Goal: Information Seeking & Learning: Learn about a topic

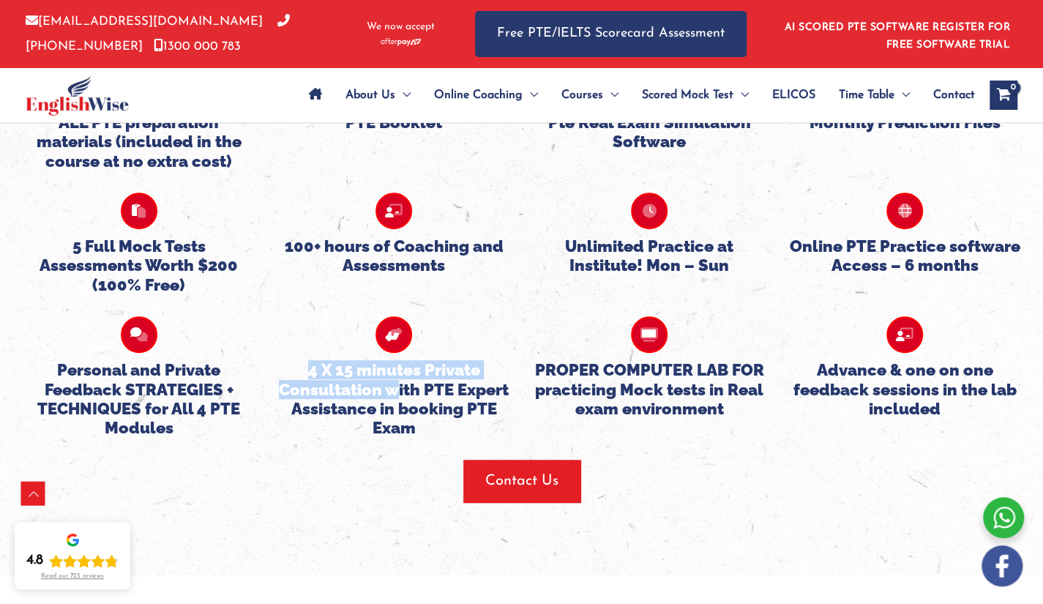
drag, startPoint x: 395, startPoint y: 258, endPoint x: 397, endPoint y: 312, distance: 54.2
click at [397, 316] on div "4 X 15 minutes Private Consultation with PTE Expert Assistance in booking PTE E…" at bounding box center [393, 376] width 233 height 121
click at [397, 360] on h5 "4 X 15 minutes Private Consultation with PTE Expert Assistance in booking PTE E…" at bounding box center [393, 399] width 233 height 78
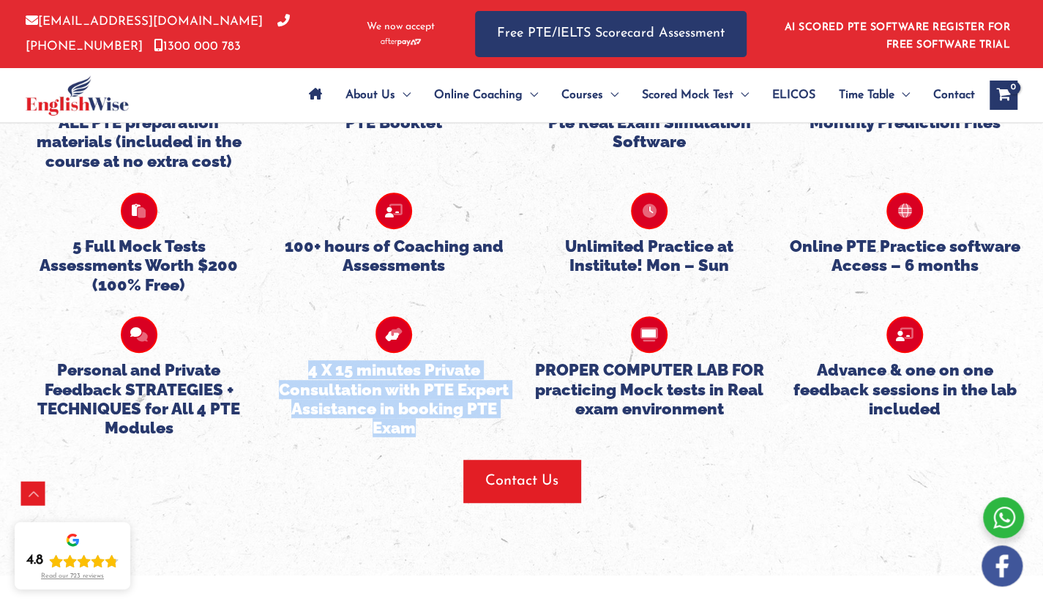
click at [397, 360] on h5 "4 X 15 minutes Private Consultation with PTE Expert Assistance in booking PTE E…" at bounding box center [393, 399] width 233 height 78
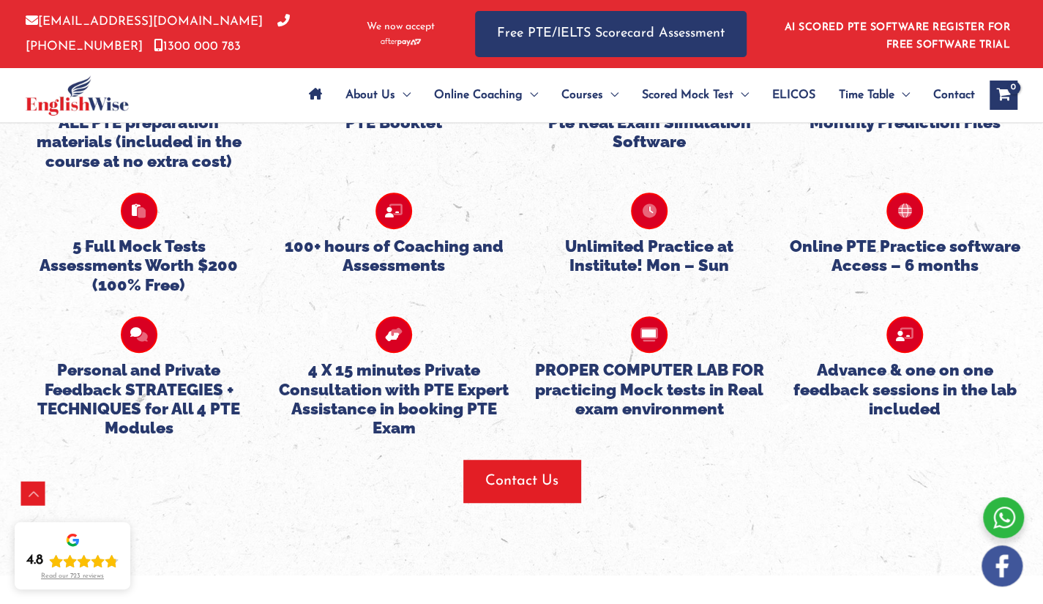
click at [607, 360] on h5 "PROPER COMPUTER LAB FOR practicing Mock tests in Real exam environment" at bounding box center [649, 389] width 233 height 58
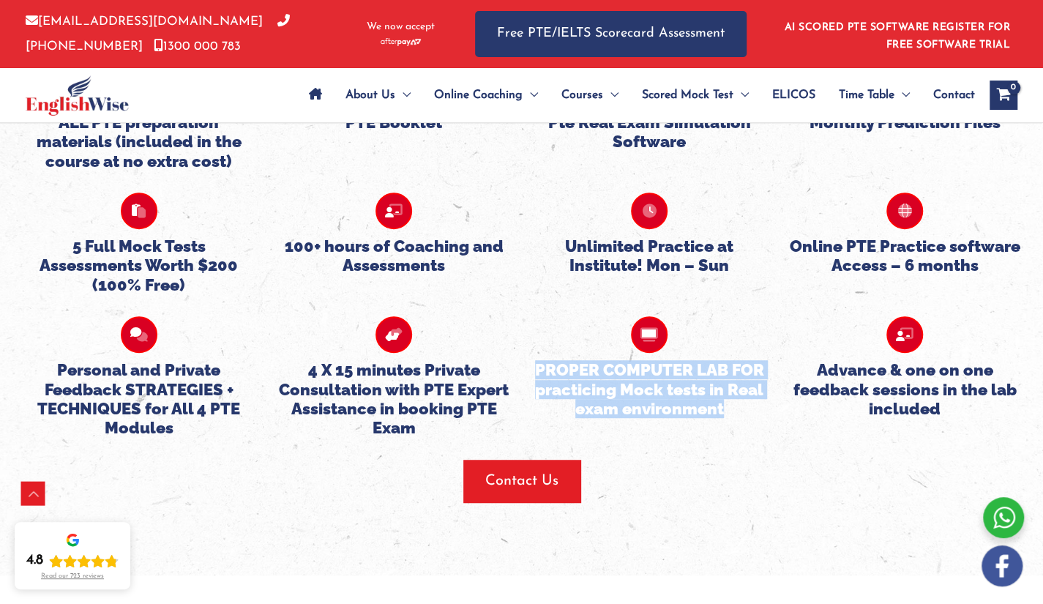
click at [607, 360] on h5 "PROPER COMPUTER LAB FOR practicing Mock tests in Real exam environment" at bounding box center [649, 389] width 233 height 58
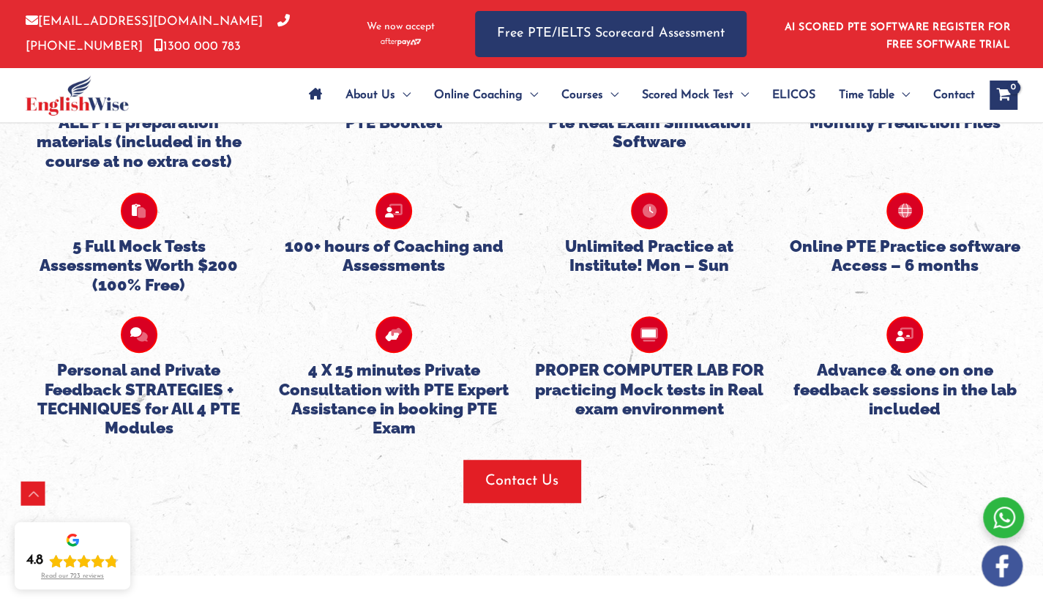
click at [664, 236] on h5 "Unlimited Practice at Institute! Mon – Sun" at bounding box center [649, 255] width 233 height 39
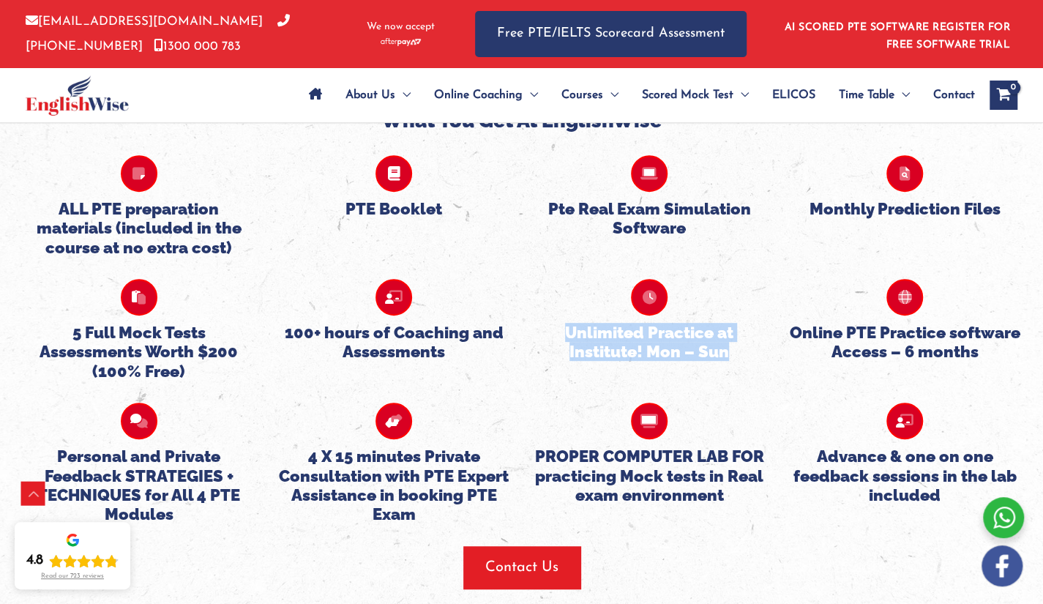
scroll to position [3361, 0]
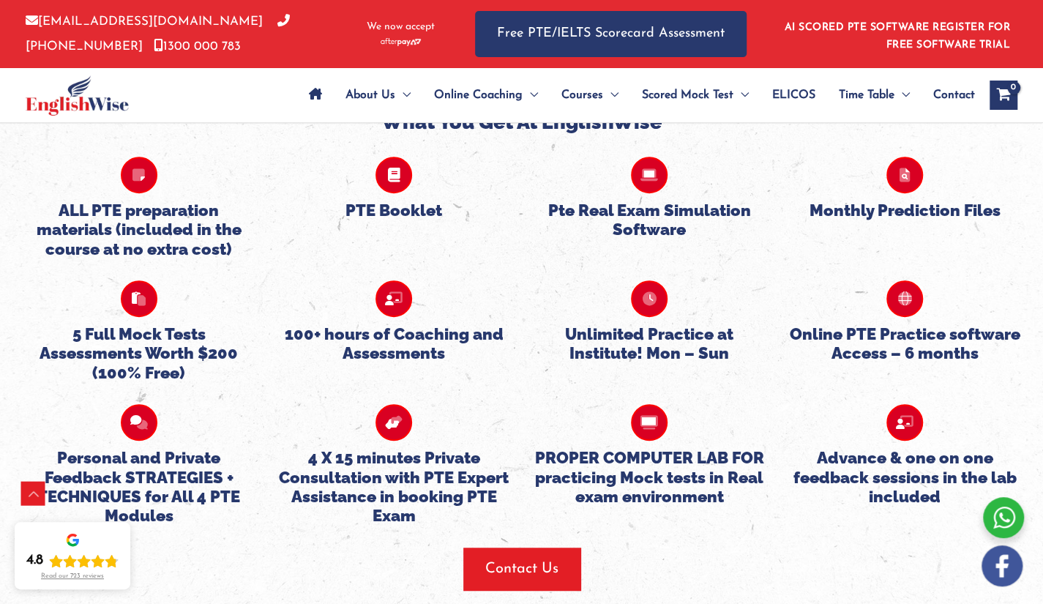
click at [445, 280] on div "100+ hours of Coaching and Assessments" at bounding box center [393, 321] width 233 height 83
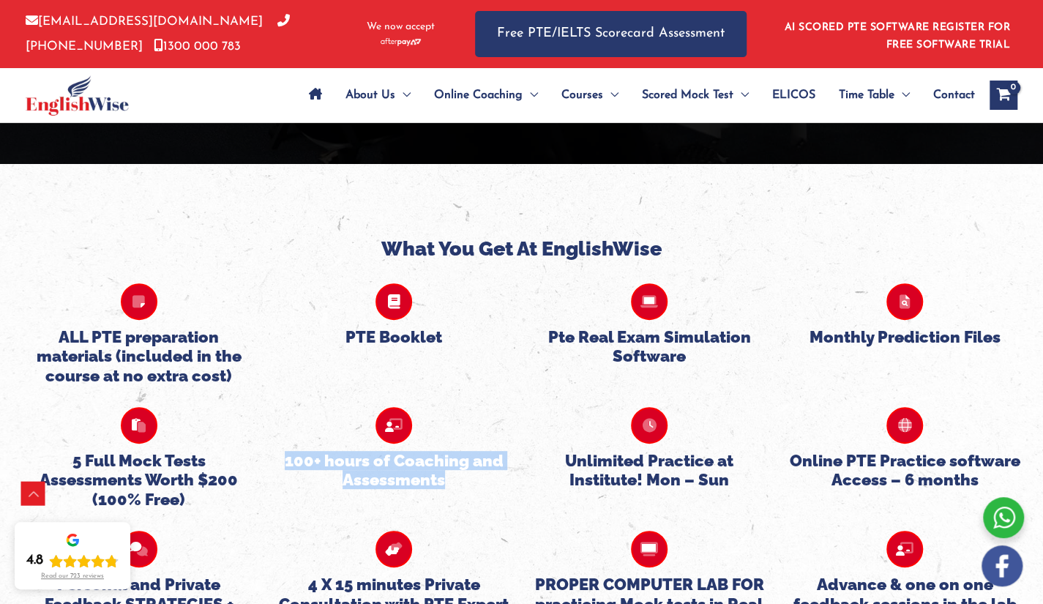
scroll to position [3231, 0]
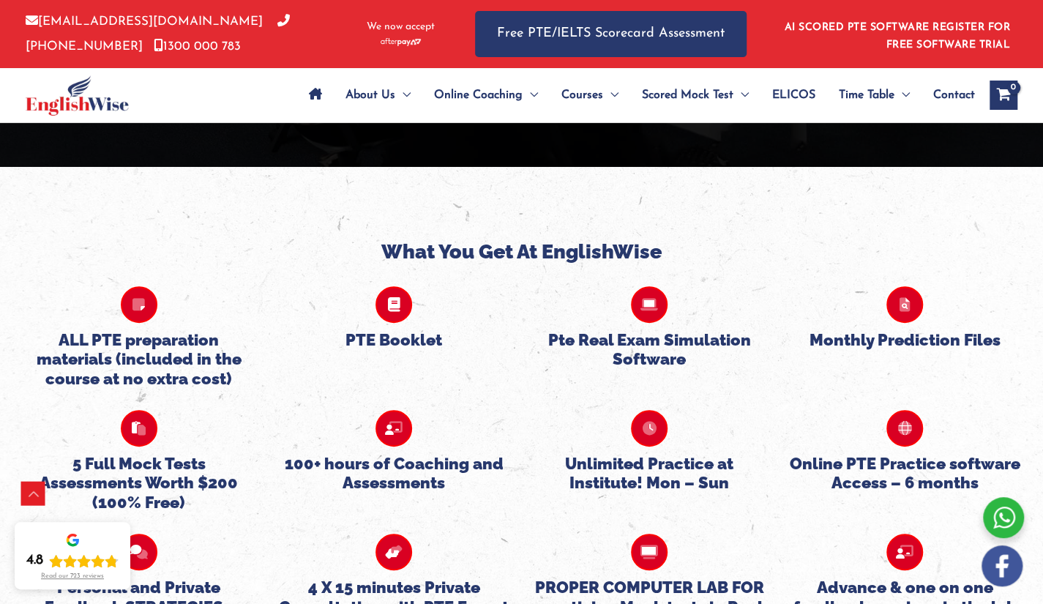
click at [423, 330] on h5 "PTE Booklet" at bounding box center [393, 339] width 233 height 19
click at [507, 240] on h4 "What You Get At EnglishWise" at bounding box center [521, 251] width 1021 height 23
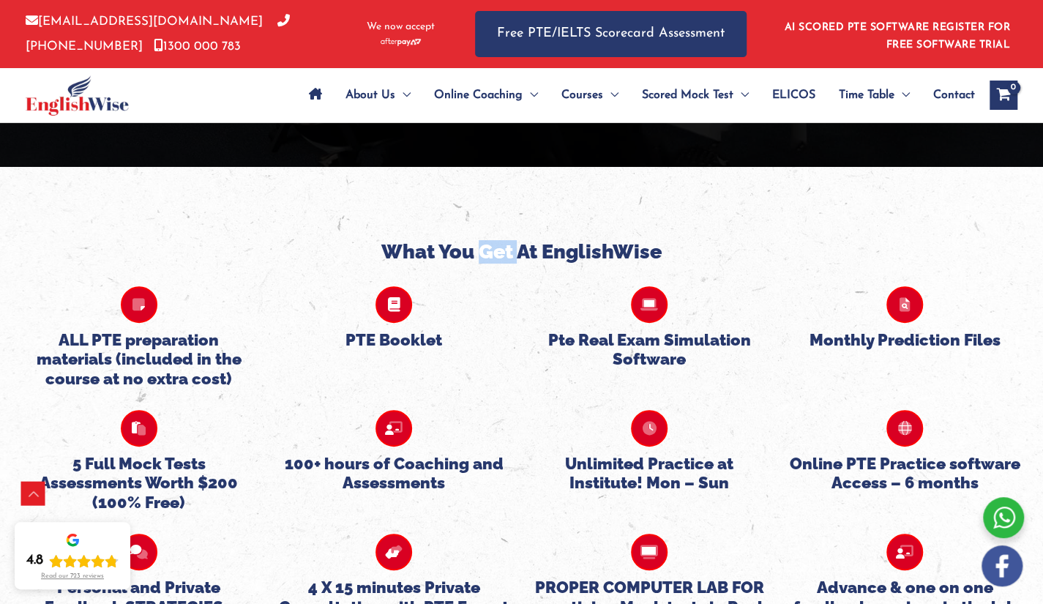
click at [507, 240] on h4 "What You Get At EnglishWise" at bounding box center [521, 251] width 1021 height 23
click at [189, 330] on h5 "ALL PTE preparation materials (included in the course at no extra cost)" at bounding box center [138, 359] width 233 height 58
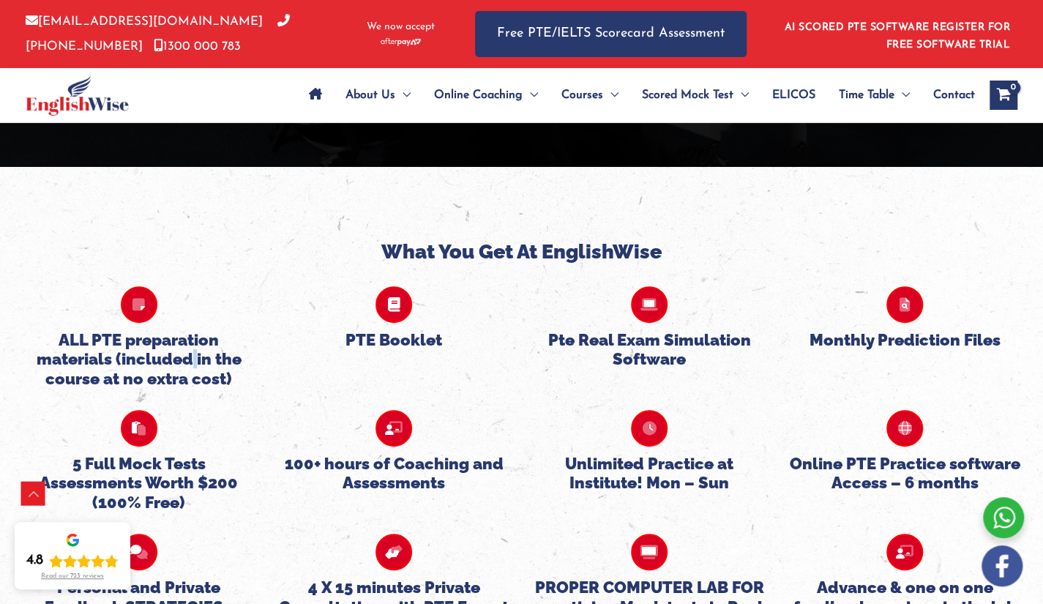
click at [189, 330] on h5 "ALL PTE preparation materials (included in the course at no extra cost)" at bounding box center [138, 359] width 233 height 58
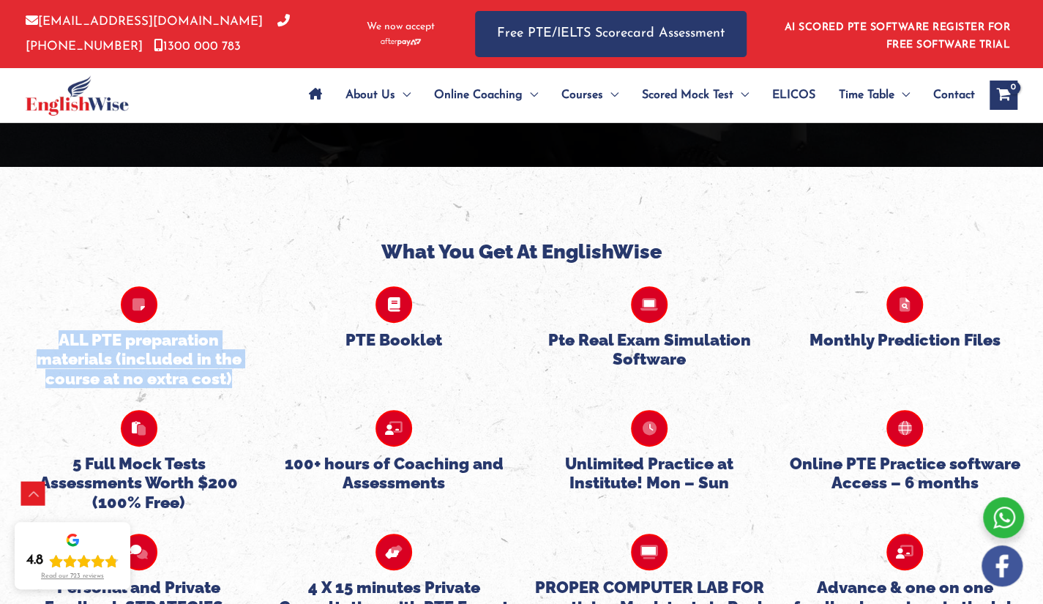
click at [189, 330] on h5 "ALL PTE preparation materials (included in the course at no extra cost)" at bounding box center [138, 359] width 233 height 58
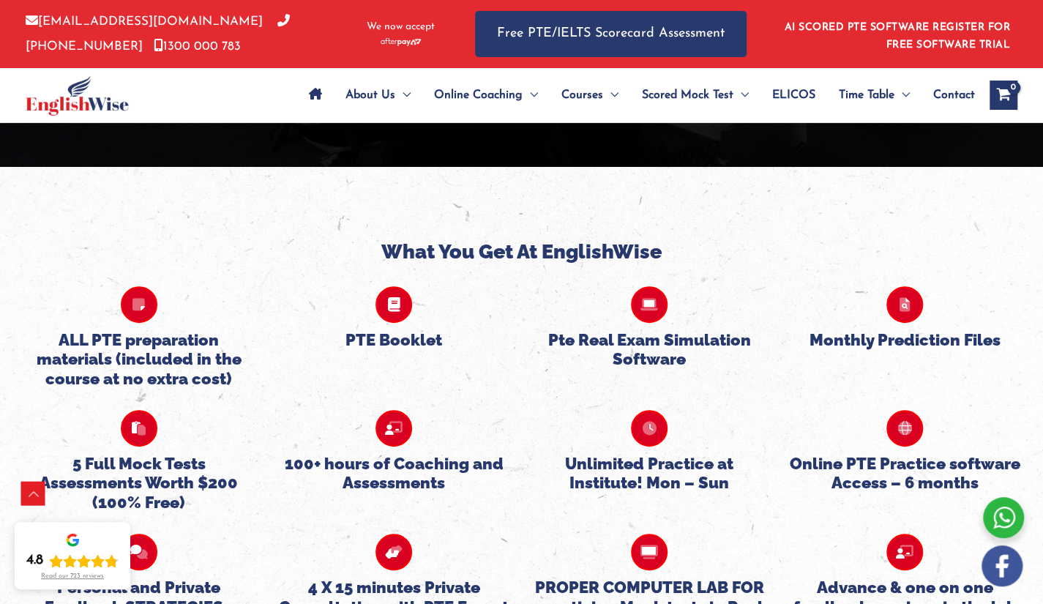
click at [357, 271] on div "ALL PTE preparation materials (included in the course at no extra cost) PTE Boo…" at bounding box center [521, 326] width 1021 height 124
click at [366, 330] on h5 "PTE Booklet" at bounding box center [393, 339] width 233 height 19
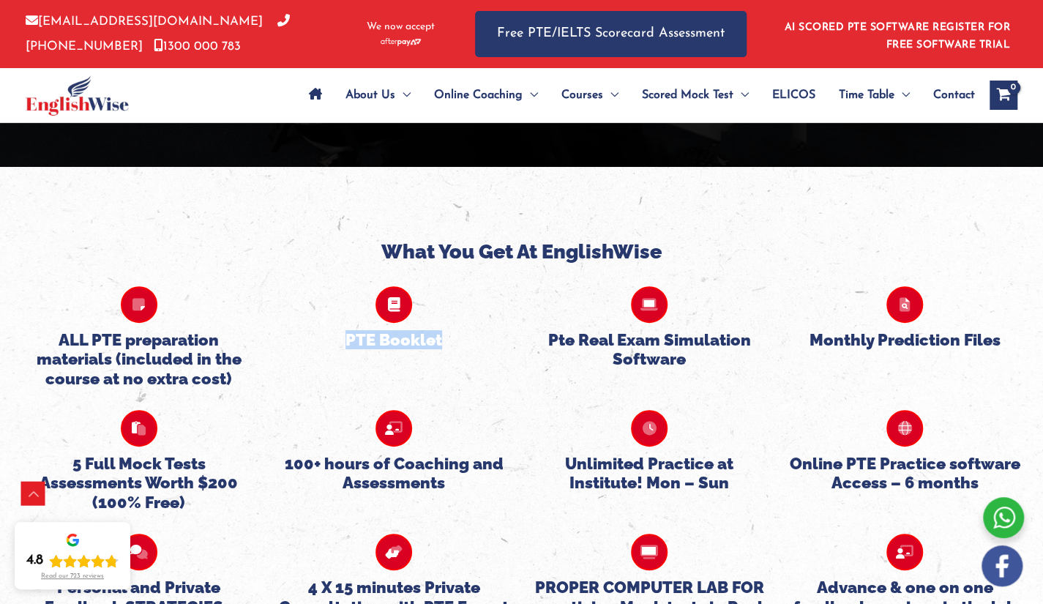
click at [366, 330] on h5 "PTE Booklet" at bounding box center [393, 339] width 233 height 19
click at [459, 240] on h4 "What You Get At EnglishWise" at bounding box center [521, 251] width 1021 height 23
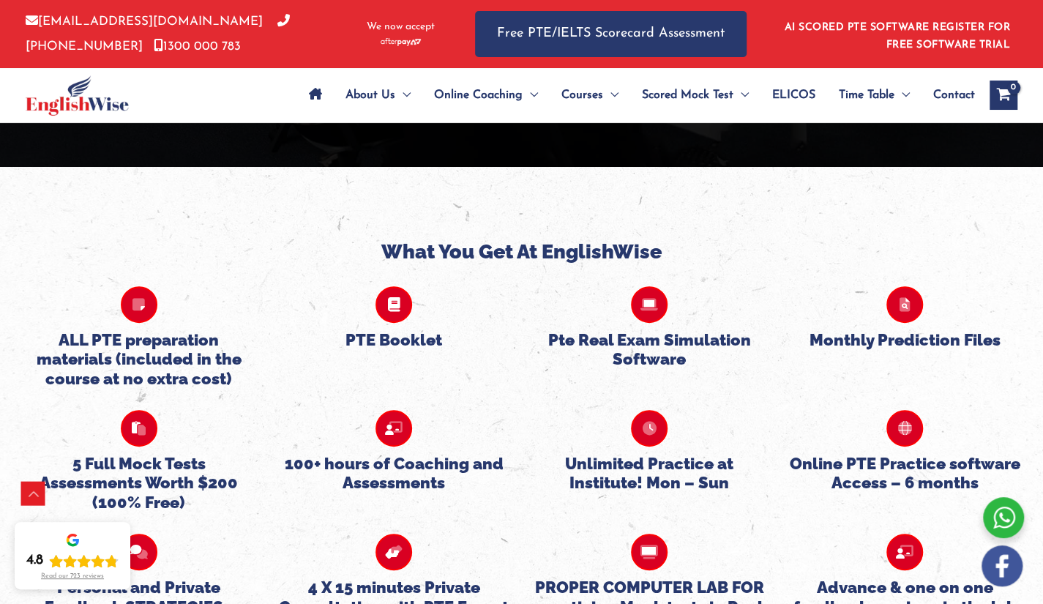
click at [877, 454] on h5 "Online PTE Practice software Access – 6 months" at bounding box center [903, 473] width 233 height 39
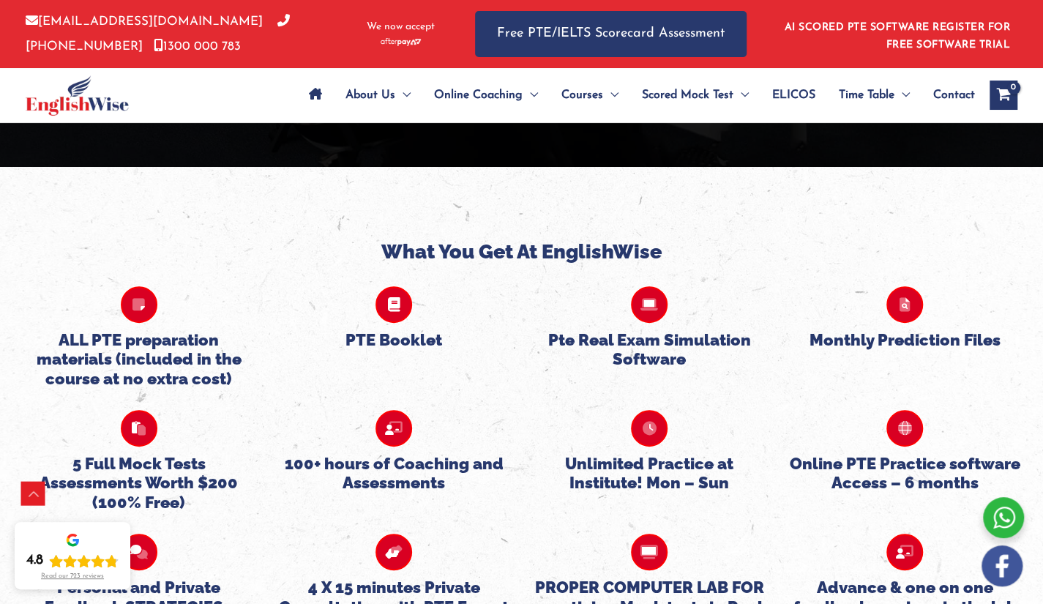
click at [661, 330] on h5 "Pte Real Exam Simulation Software" at bounding box center [649, 349] width 233 height 39
click at [629, 330] on h5 "Pte Real Exam Simulation Software" at bounding box center [649, 349] width 233 height 39
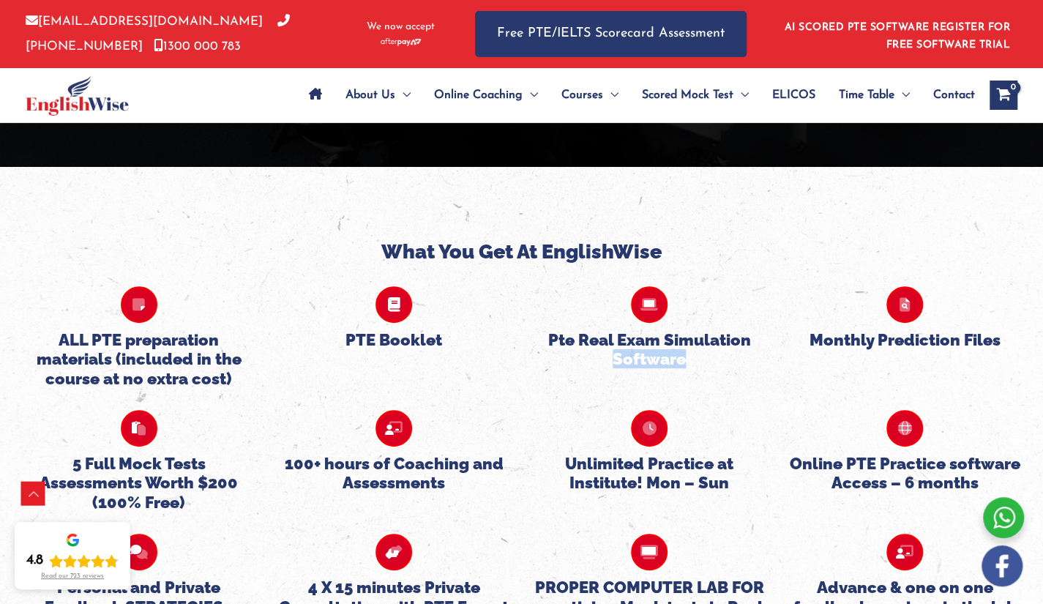
click at [629, 330] on h5 "Pte Real Exam Simulation Software" at bounding box center [649, 349] width 233 height 39
click at [205, 330] on h5 "ALL PTE preparation materials (included in the course at no extra cost)" at bounding box center [138, 359] width 233 height 58
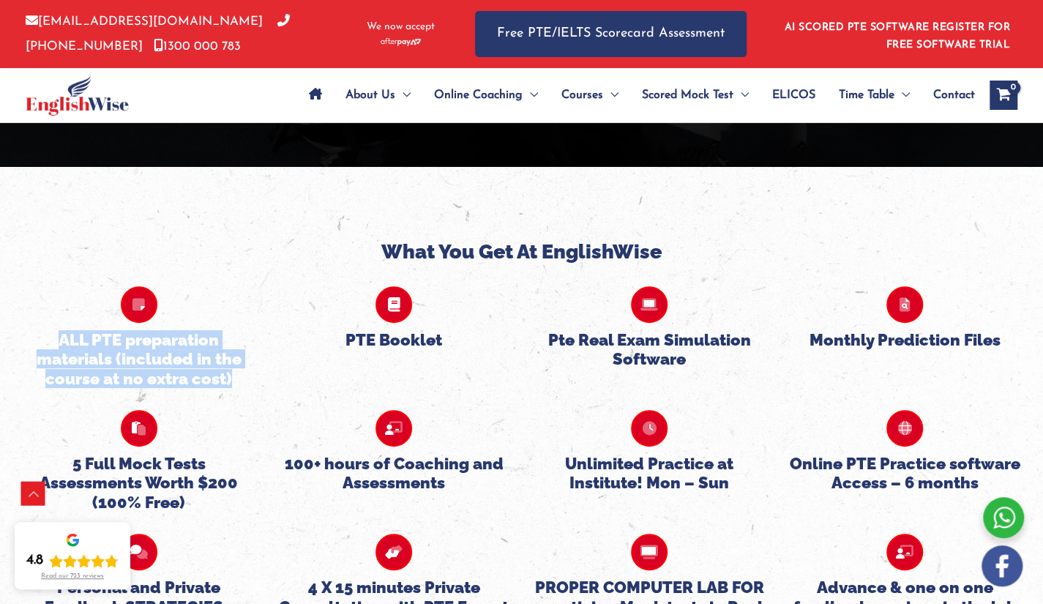
click at [205, 330] on h5 "ALL PTE preparation materials (included in the course at no extra cost)" at bounding box center [138, 359] width 233 height 58
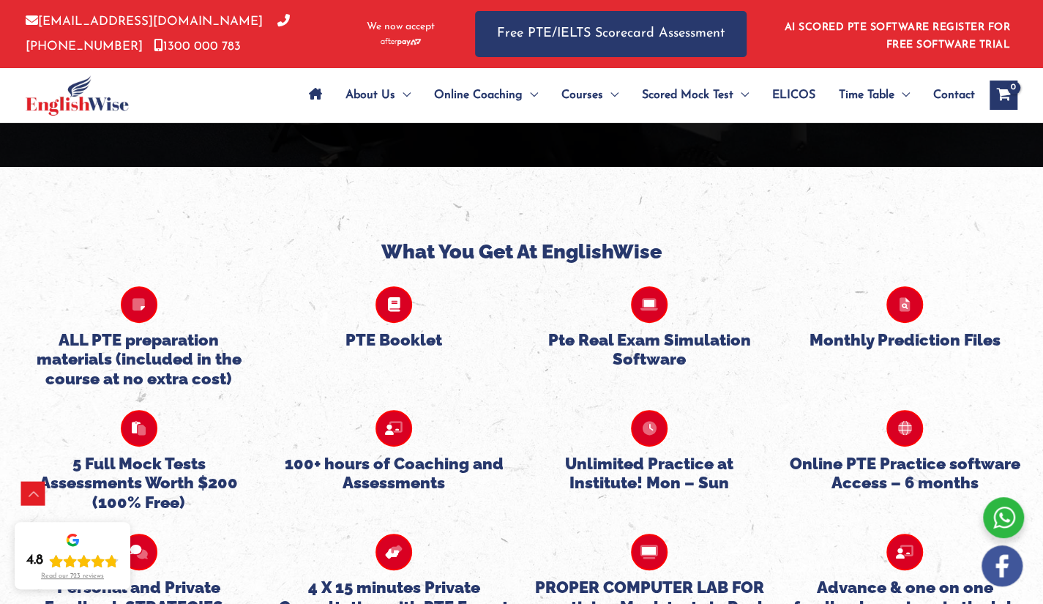
click at [380, 454] on h5 "100+ hours of Coaching and Assessments" at bounding box center [393, 473] width 233 height 39
click at [419, 577] on h5 "4 X 15 minutes Private Consultation with PTE Expert Assistance in booking PTE E…" at bounding box center [393, 616] width 233 height 78
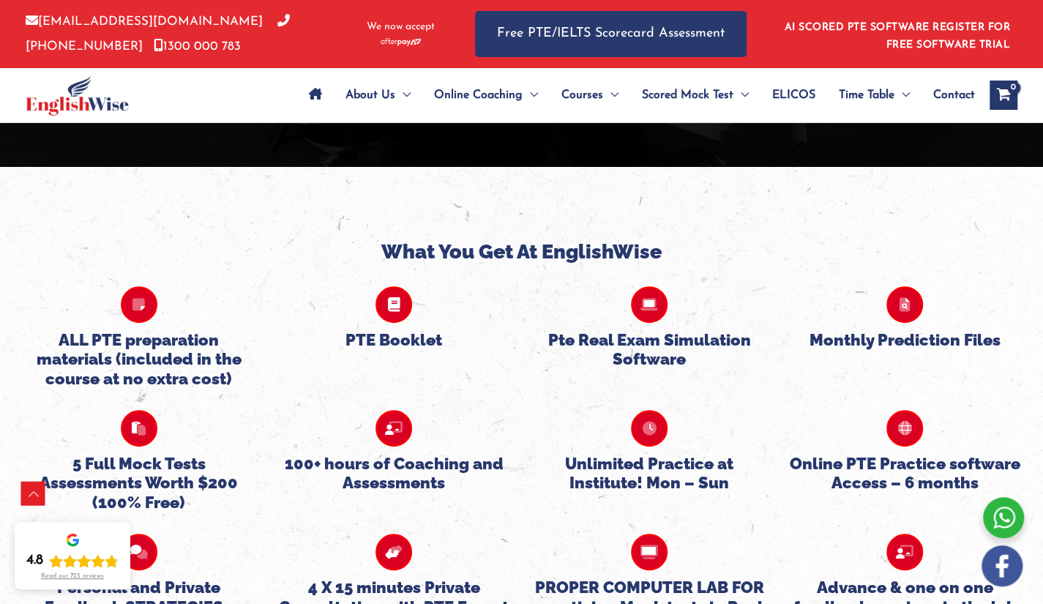
click at [419, 577] on h5 "4 X 15 minutes Private Consultation with PTE Expert Assistance in booking PTE E…" at bounding box center [393, 616] width 233 height 78
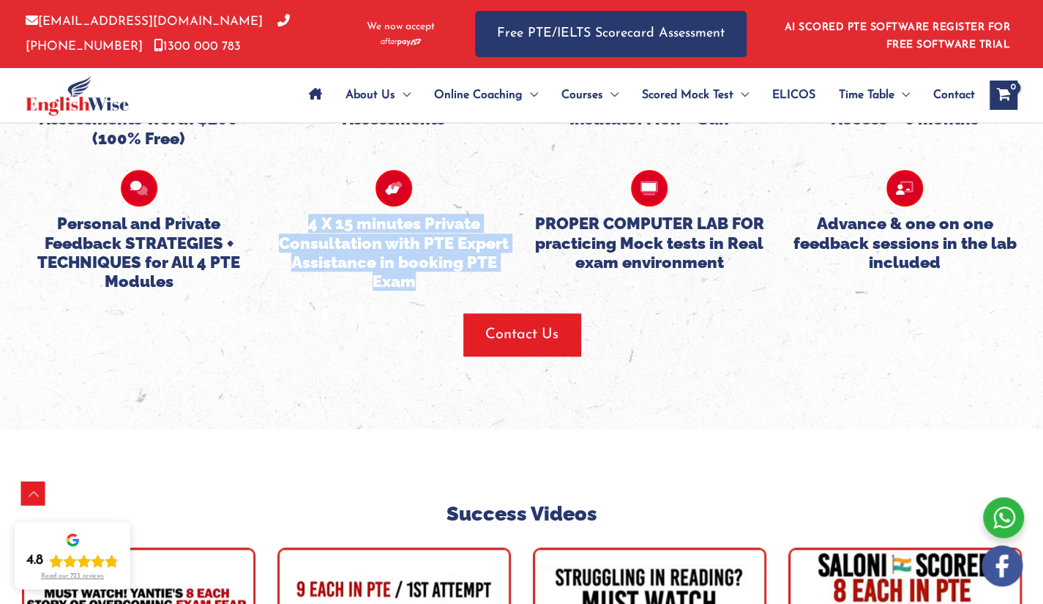
scroll to position [3596, 0]
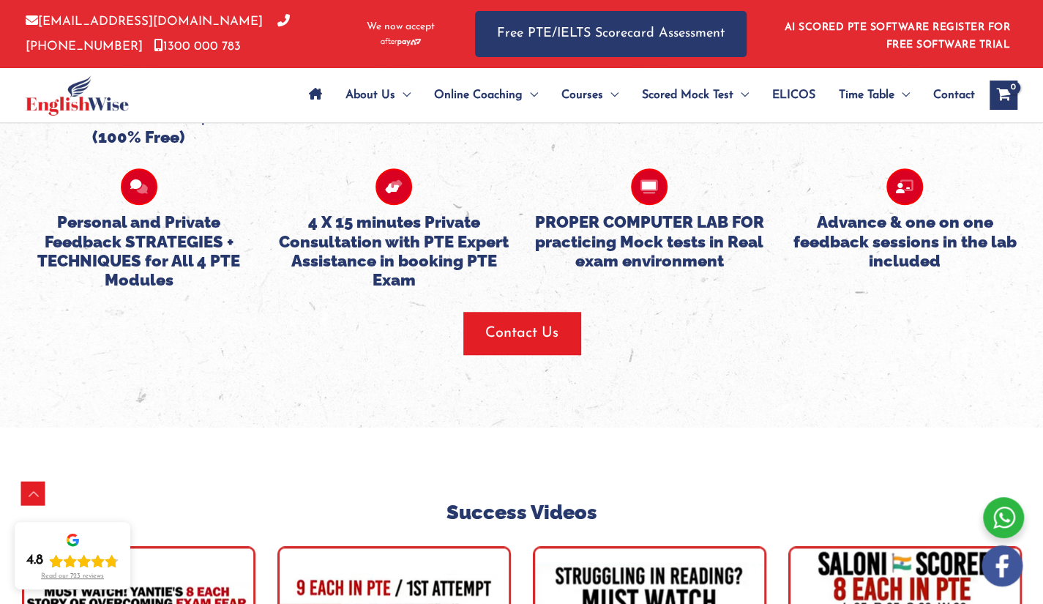
click at [165, 212] on h5 "Personal and Private Feedback STRATEGIES + TECHNIQUES for All 4 PTE Modules" at bounding box center [138, 251] width 233 height 78
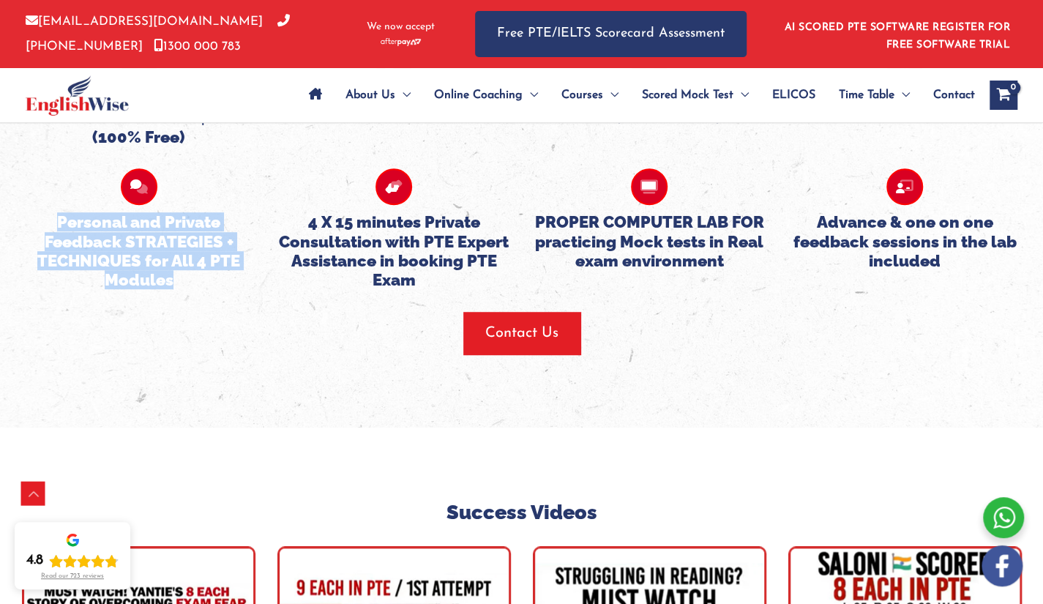
click at [165, 212] on h5 "Personal and Private Feedback STRATEGIES + TECHNIQUES for All 4 PTE Modules" at bounding box center [138, 251] width 233 height 78
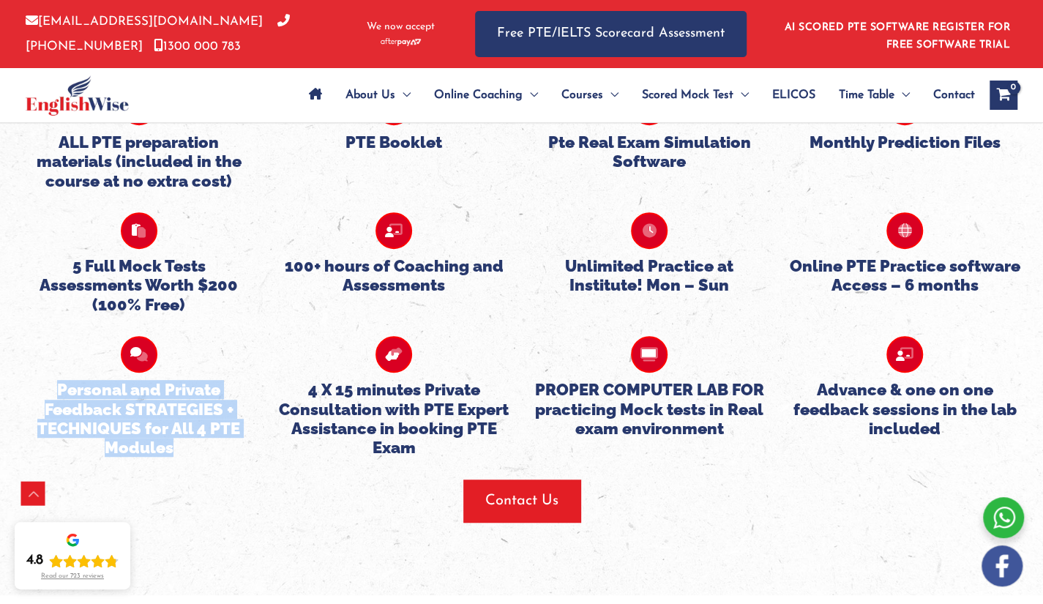
scroll to position [3365, 0]
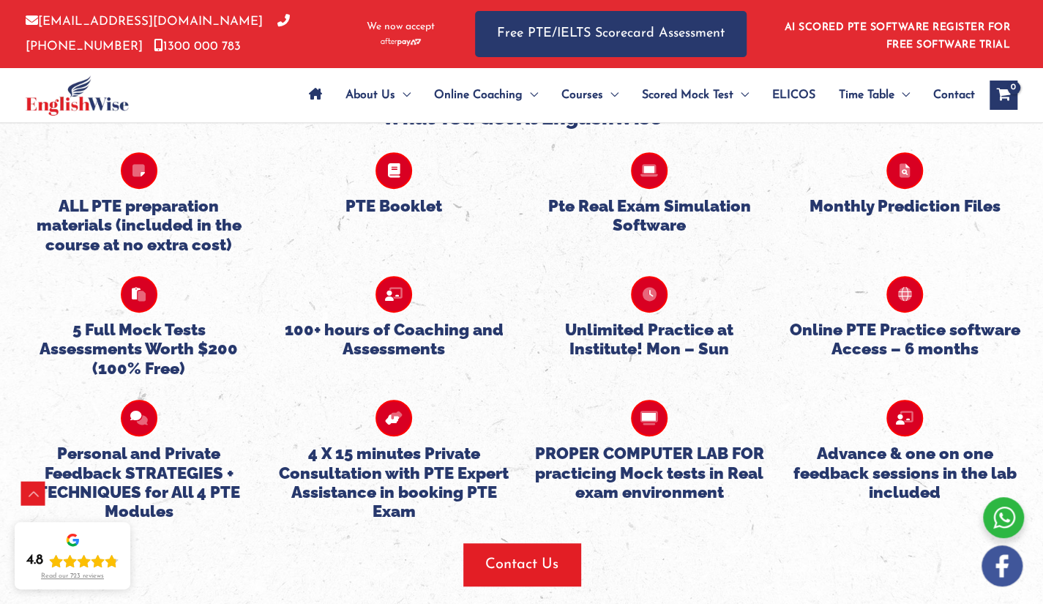
click at [169, 320] on h5 "5 Full Mock Tests Assessments Worth $200 (100% Free)" at bounding box center [138, 349] width 233 height 58
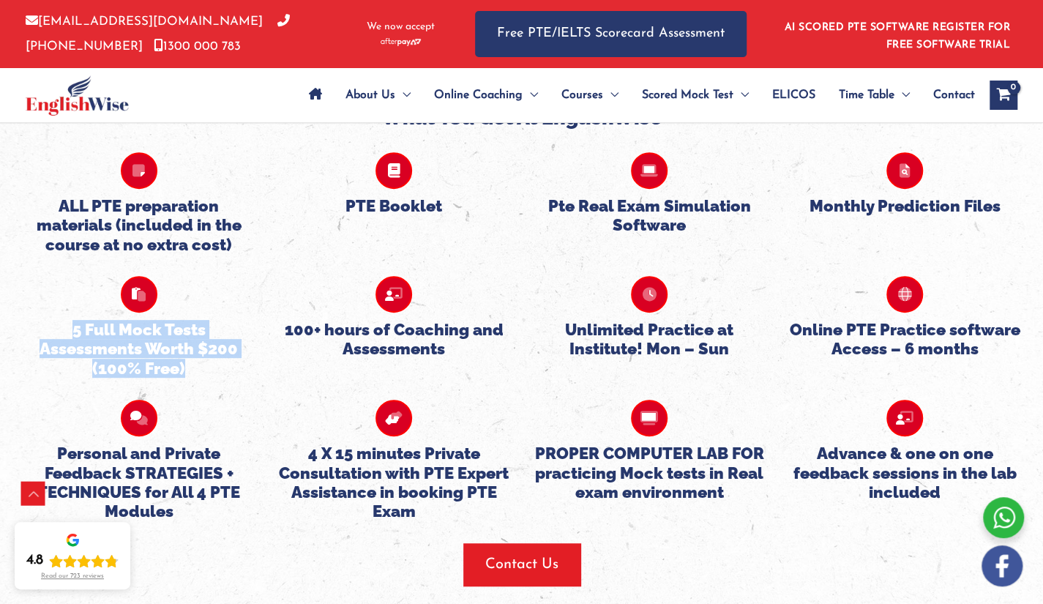
click at [169, 320] on h5 "5 Full Mock Tests Assessments Worth $200 (100% Free)" at bounding box center [138, 349] width 233 height 58
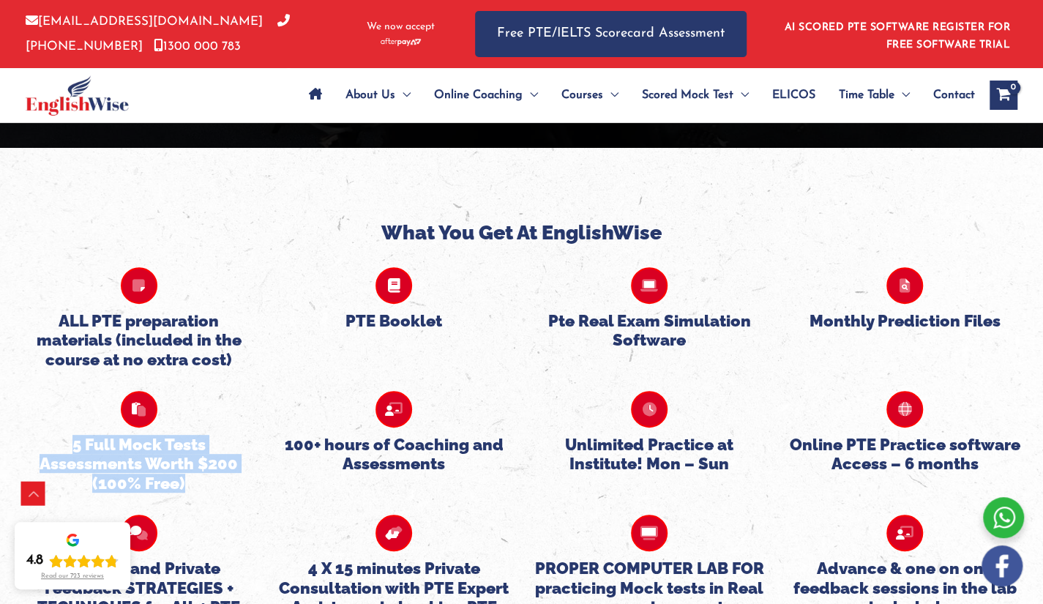
scroll to position [3251, 0]
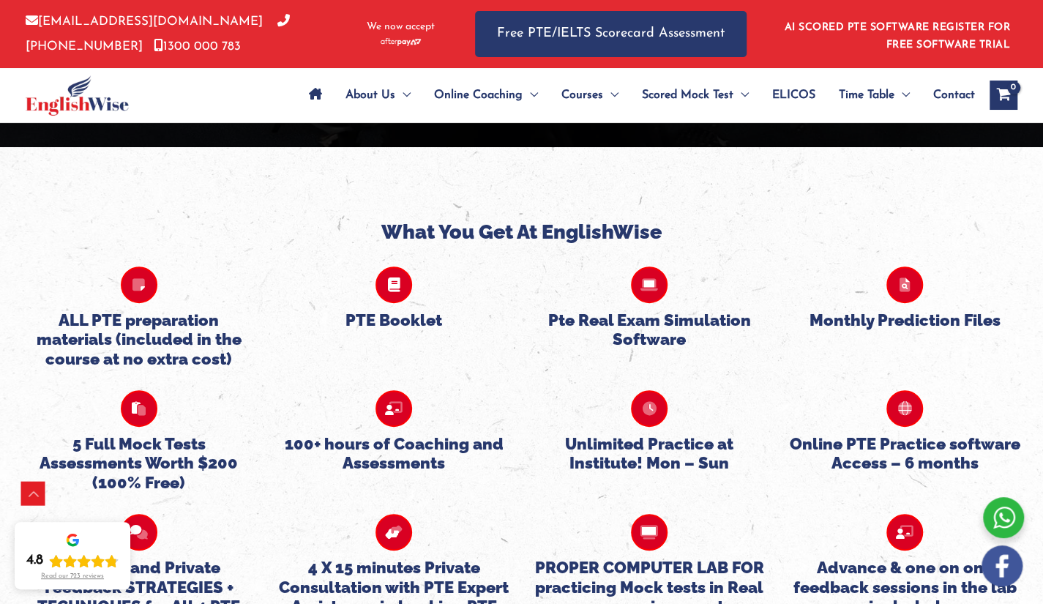
click at [177, 310] on h5 "ALL PTE preparation materials (included in the course at no extra cost)" at bounding box center [138, 339] width 233 height 58
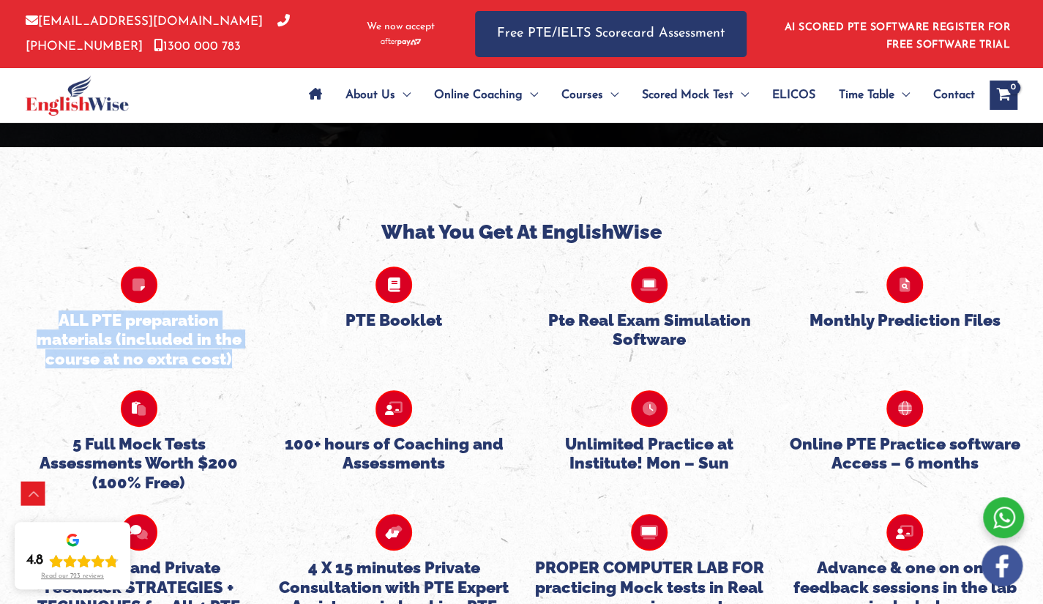
click at [177, 310] on h5 "ALL PTE preparation materials (included in the course at no extra cost)" at bounding box center [138, 339] width 233 height 58
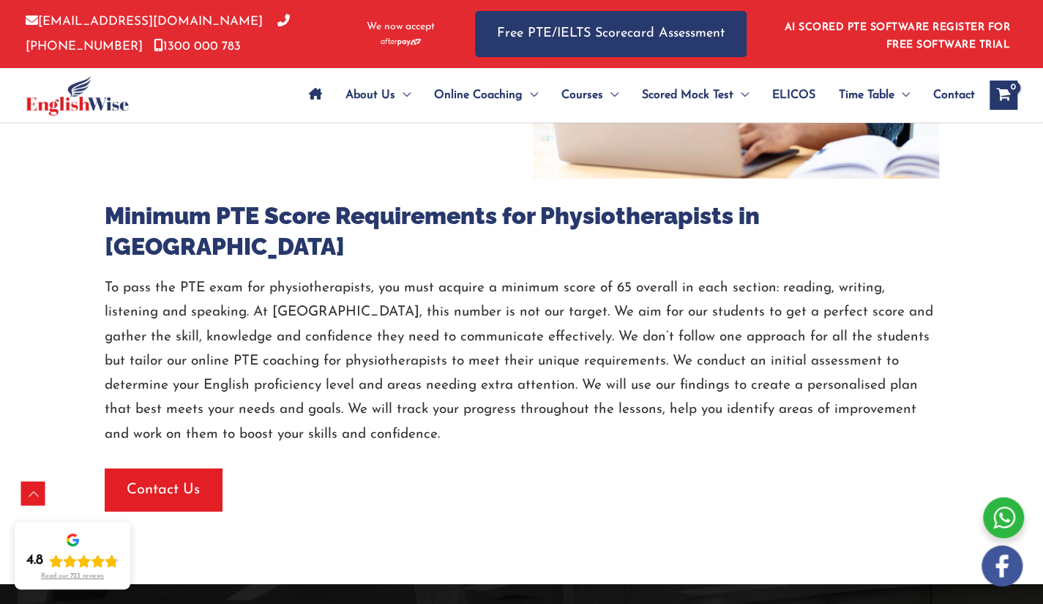
scroll to position [2276, 0]
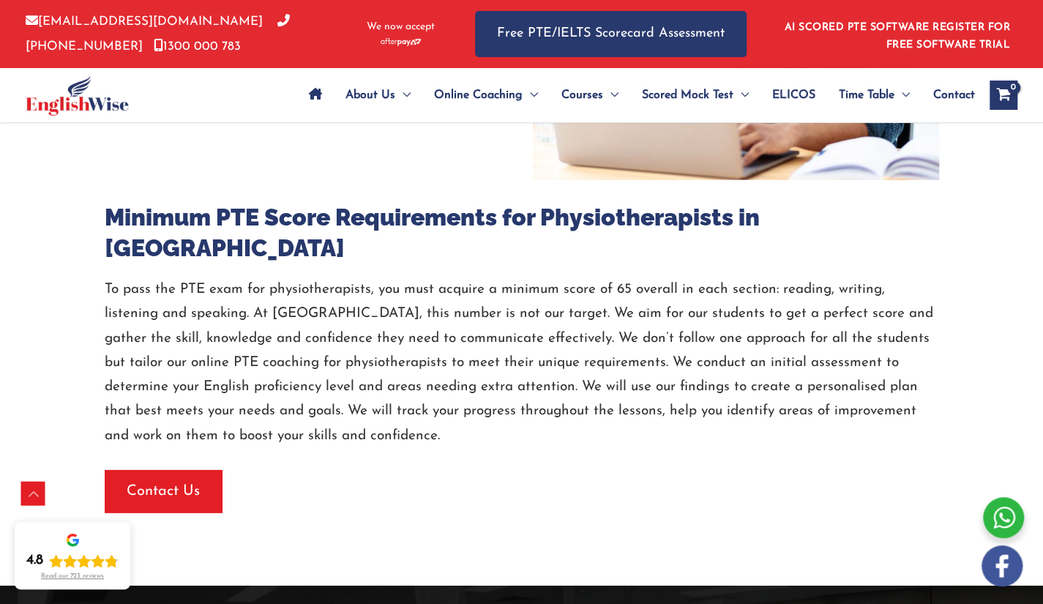
click at [250, 470] on div "Contact Us" at bounding box center [522, 491] width 834 height 42
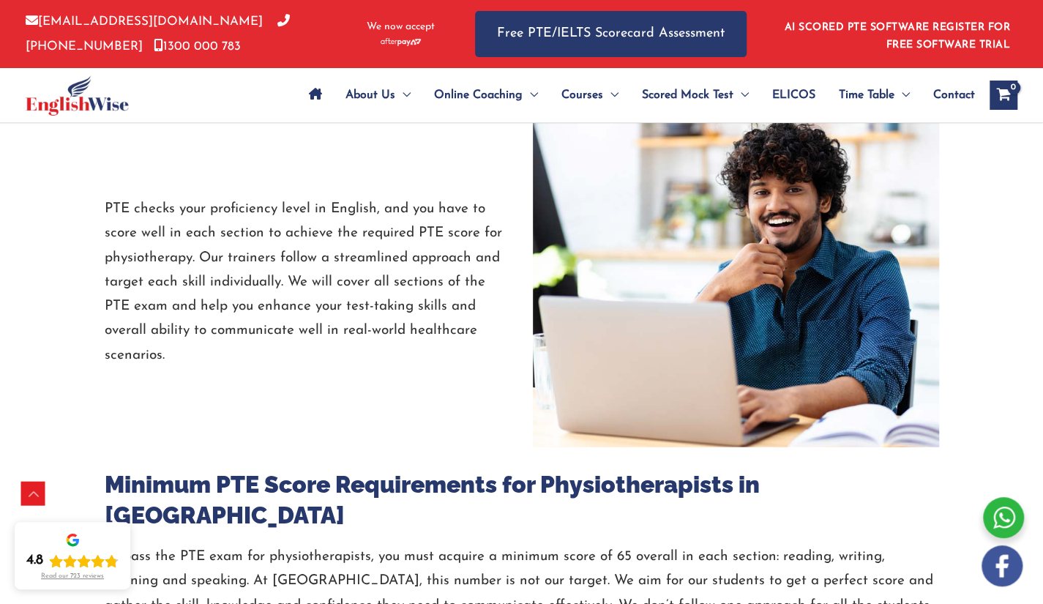
scroll to position [2008, 0]
click at [271, 470] on h3 "Minimum PTE Score Requirements for Physiotherapists in [GEOGRAPHIC_DATA]" at bounding box center [522, 500] width 834 height 61
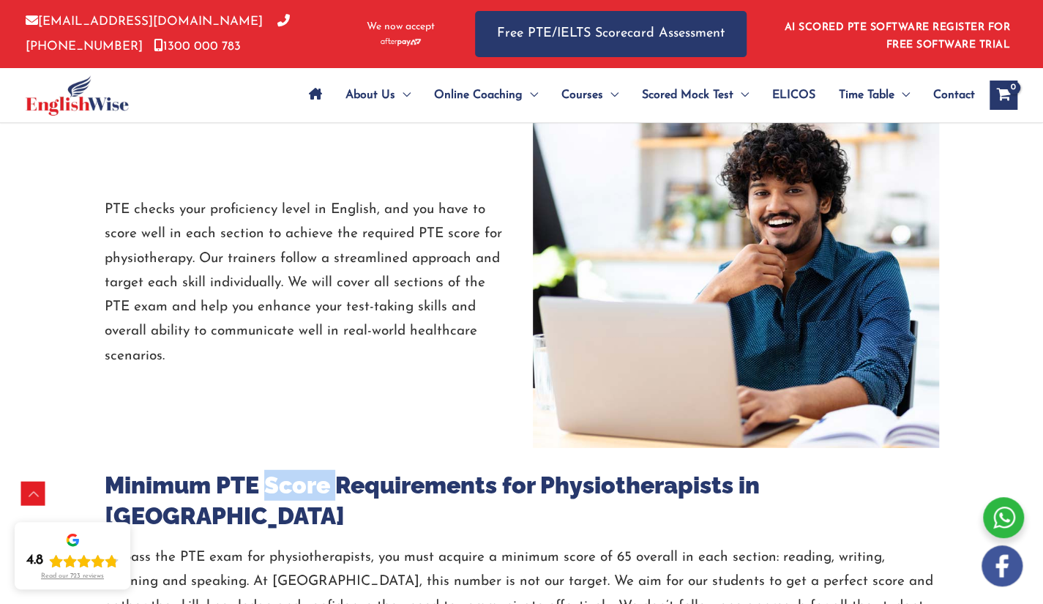
click at [271, 470] on h3 "Minimum PTE Score Requirements for Physiotherapists in [GEOGRAPHIC_DATA]" at bounding box center [522, 500] width 834 height 61
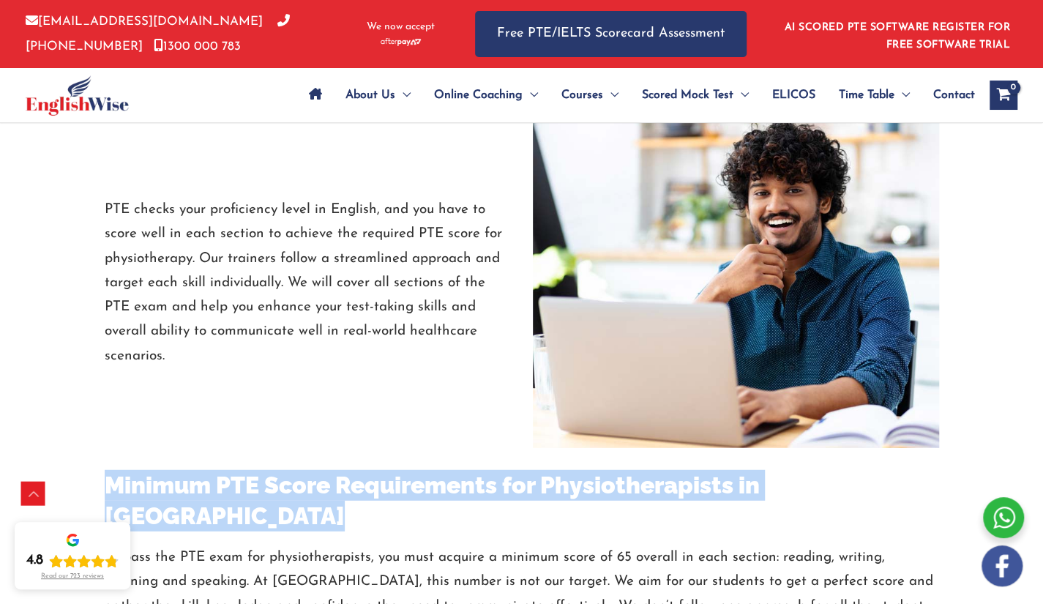
click at [271, 470] on h3 "Minimum PTE Score Requirements for Physiotherapists in [GEOGRAPHIC_DATA]" at bounding box center [522, 500] width 834 height 61
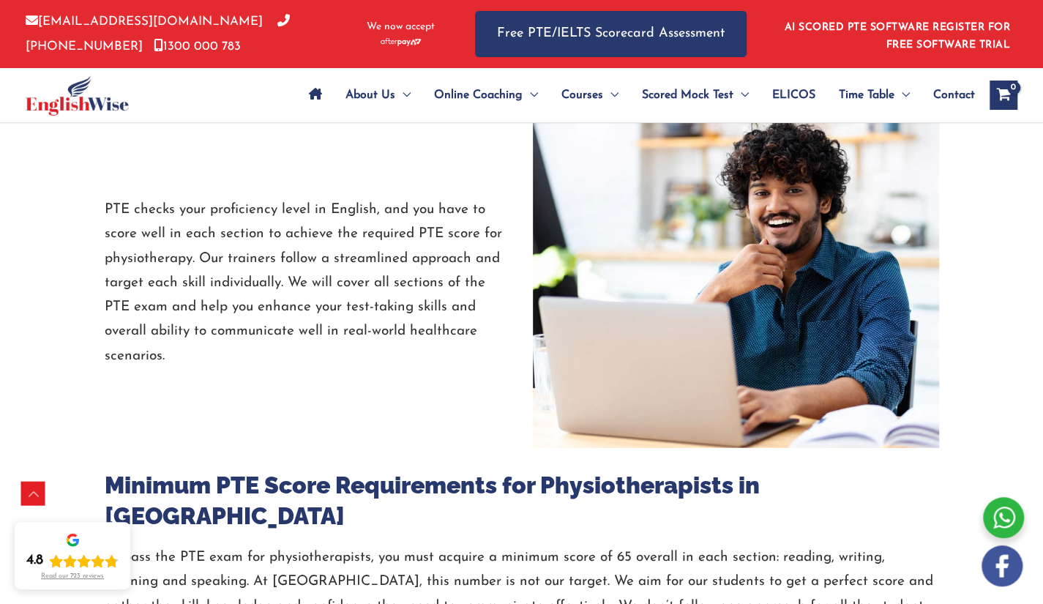
click at [484, 351] on div "PTE checks your proficiency level in English, and you have to score well in eac…" at bounding box center [308, 283] width 428 height 330
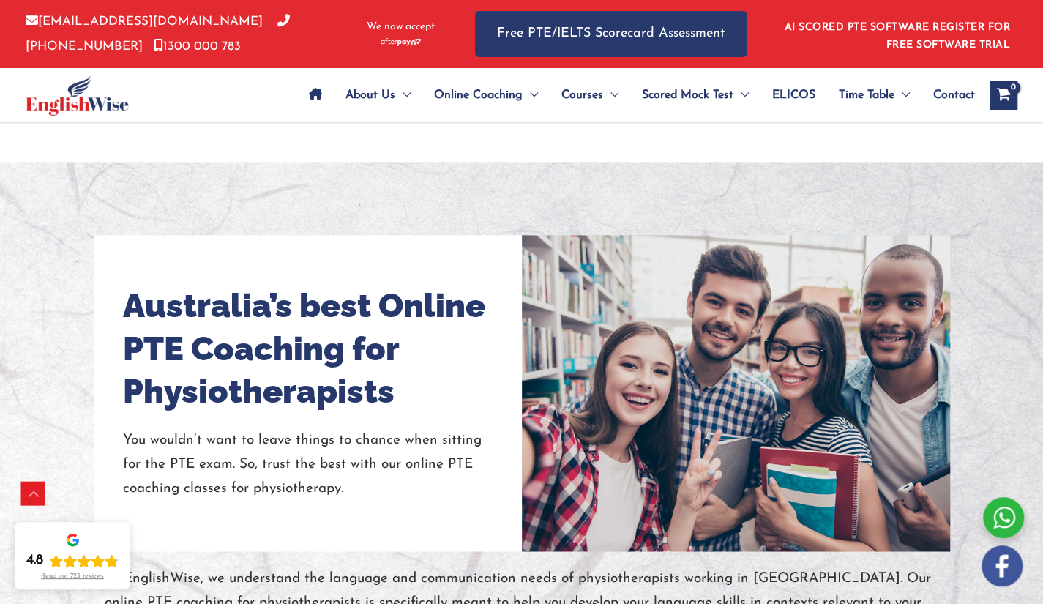
scroll to position [1029, 0]
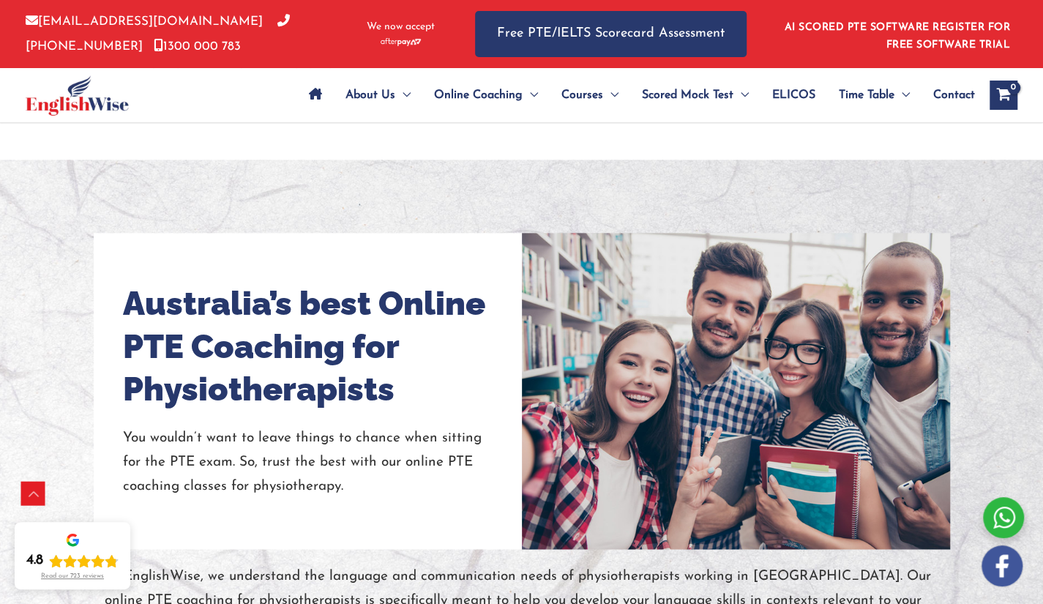
click at [710, 396] on div at bounding box center [735, 391] width 135 height 316
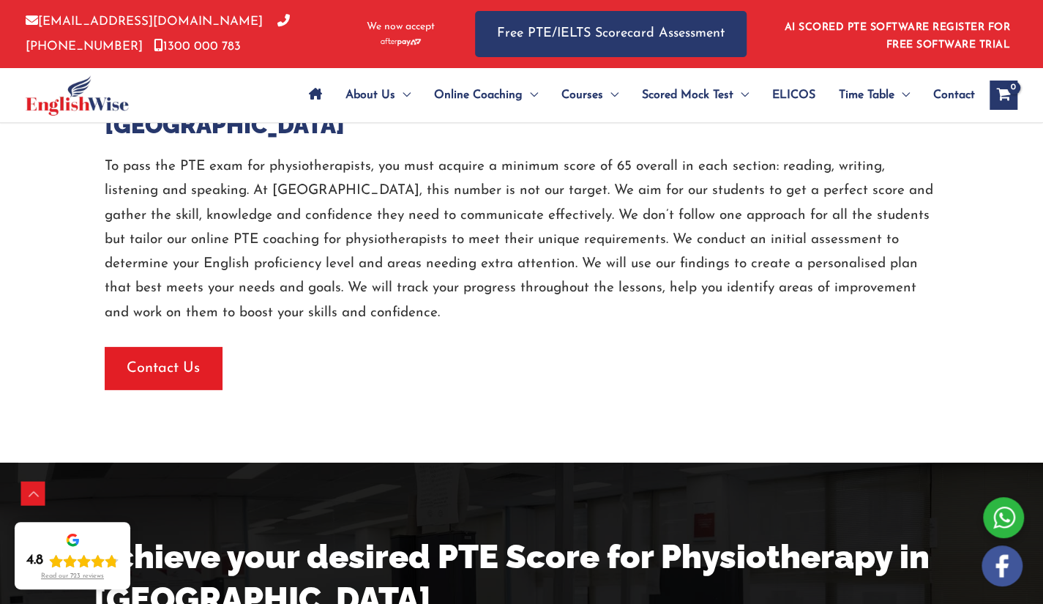
scroll to position [2614, 0]
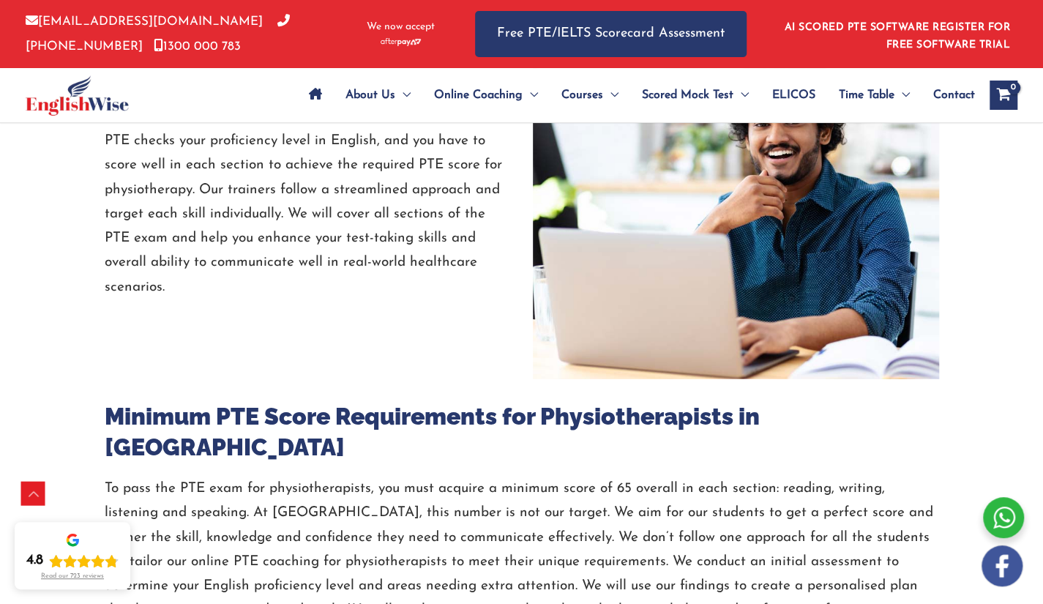
scroll to position [2076, 0]
click at [667, 225] on img at bounding box center [736, 215] width 406 height 330
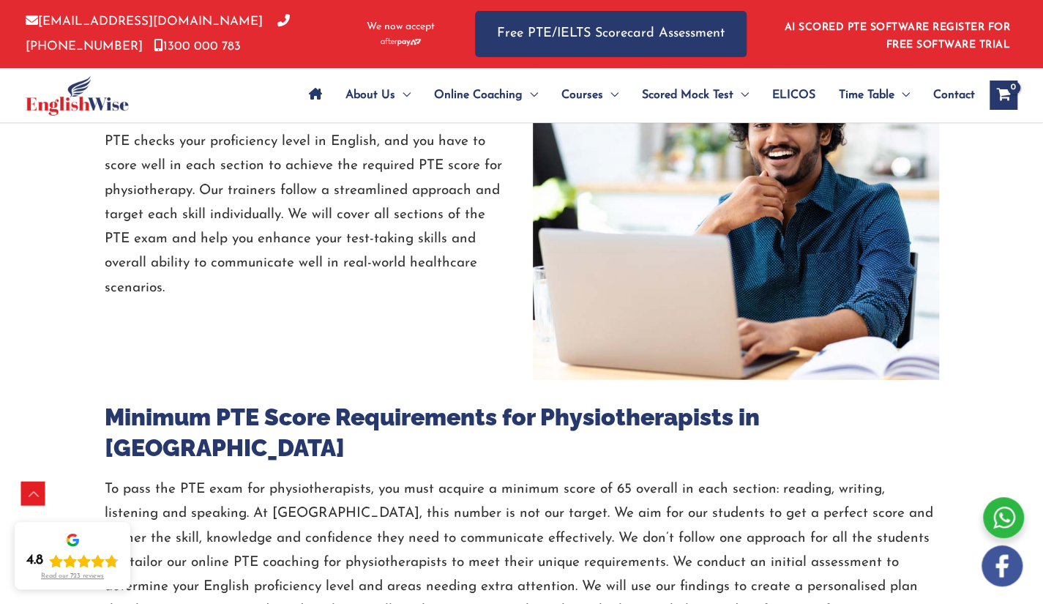
click at [667, 225] on img at bounding box center [736, 215] width 406 height 330
click at [811, 16] on li "AI SCORED PTE SOFTWARE REGISTER FOR FREE SOFTWARE TRIAL" at bounding box center [893, 34] width 234 height 40
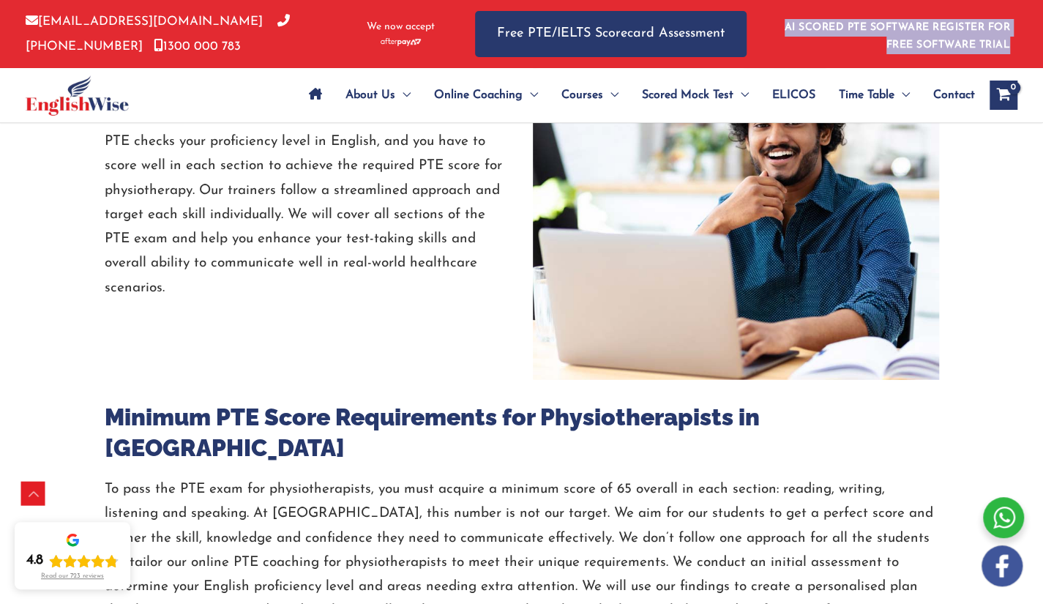
click at [811, 16] on li "AI SCORED PTE SOFTWARE REGISTER FOR FREE SOFTWARE TRIAL" at bounding box center [893, 34] width 234 height 40
click at [818, 41] on li "AI SCORED PTE SOFTWARE REGISTER FOR FREE SOFTWARE TRIAL" at bounding box center [893, 34] width 234 height 40
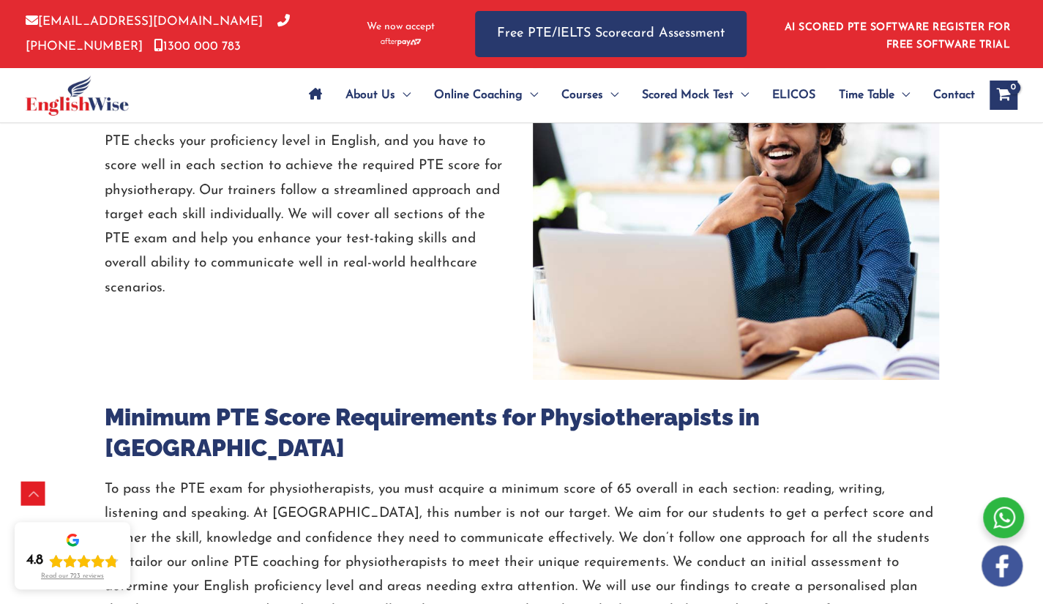
click at [743, 277] on img at bounding box center [736, 215] width 406 height 330
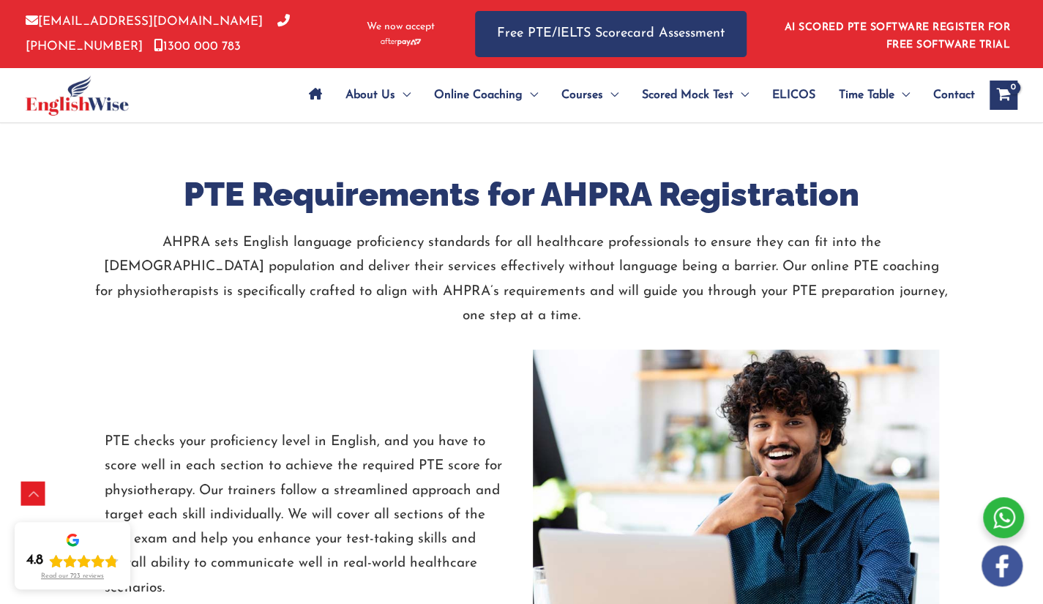
scroll to position [1775, 0]
click at [619, 184] on h2 "PTE Requirements for AHPRA Registration" at bounding box center [522, 195] width 856 height 43
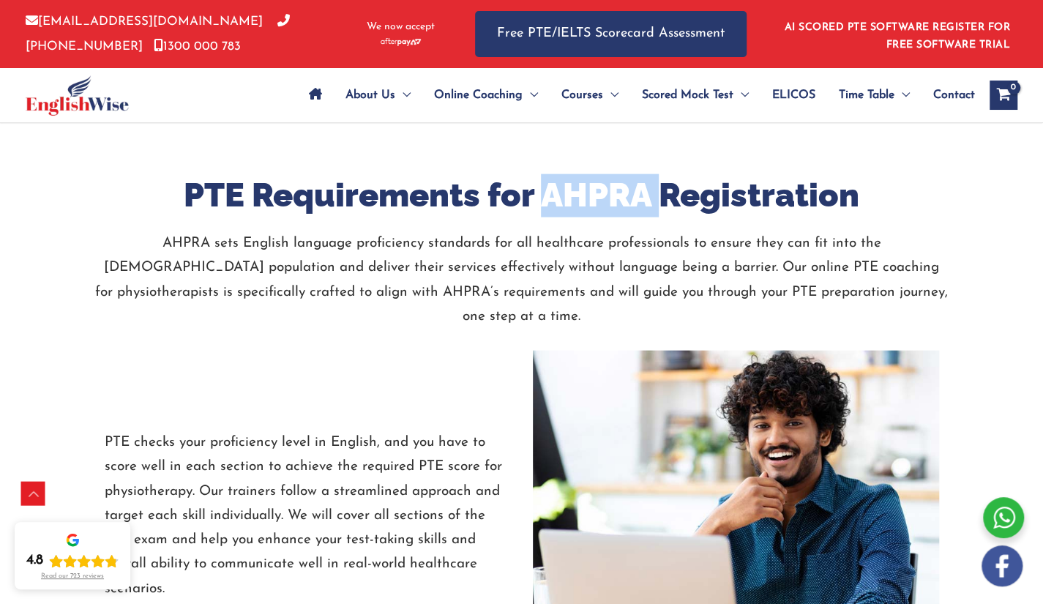
click at [619, 184] on h2 "PTE Requirements for AHPRA Registration" at bounding box center [522, 195] width 856 height 43
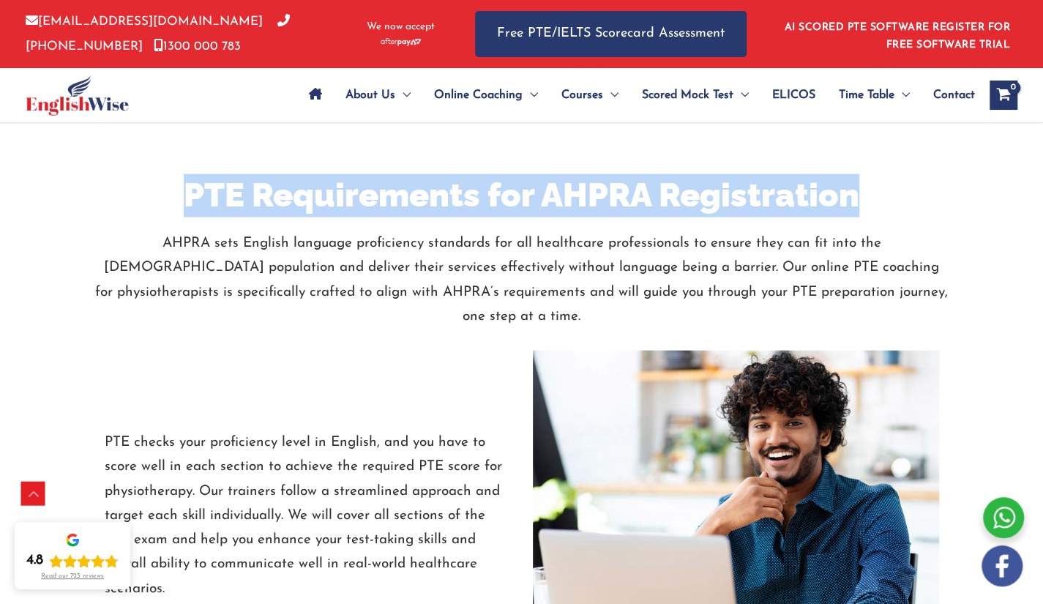
click at [619, 184] on h2 "PTE Requirements for AHPRA Registration" at bounding box center [522, 195] width 856 height 43
click at [643, 179] on h2 "PTE Requirements for AHPRA Registration" at bounding box center [522, 195] width 856 height 43
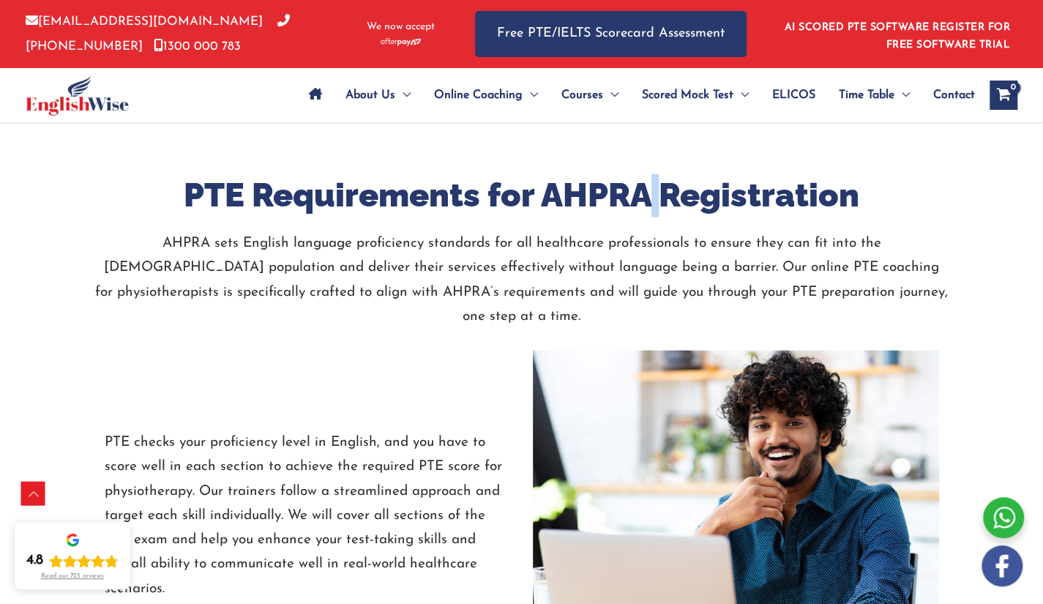
click at [643, 179] on h2 "PTE Requirements for AHPRA Registration" at bounding box center [522, 195] width 856 height 43
click at [652, 174] on h2 "PTE Requirements for AHPRA Registration" at bounding box center [522, 195] width 856 height 43
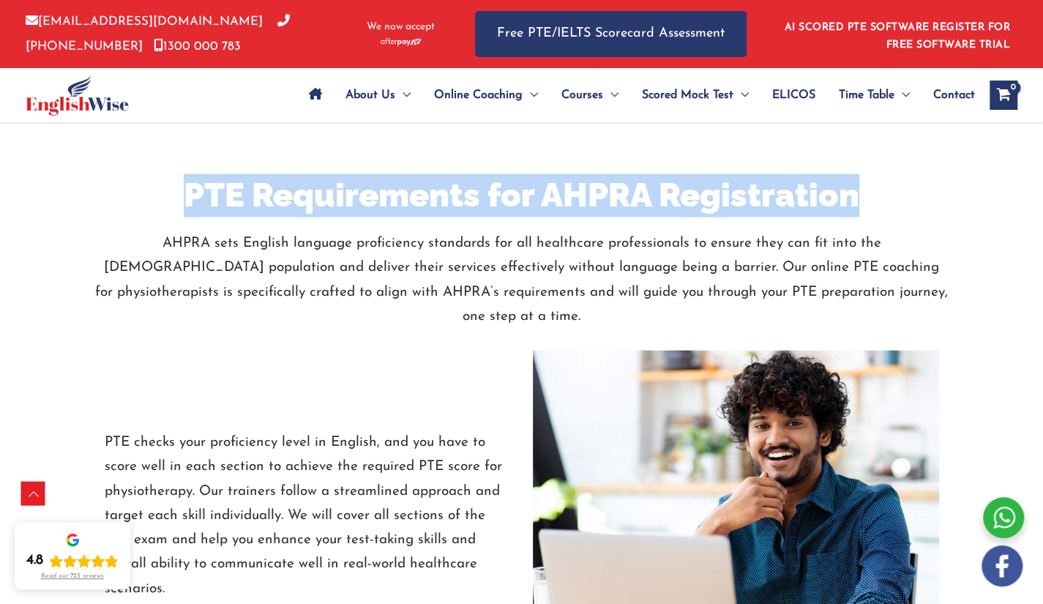
click at [652, 174] on h2 "PTE Requirements for AHPRA Registration" at bounding box center [522, 195] width 856 height 43
click at [536, 174] on h2 "PTE Requirements for AHPRA Registration" at bounding box center [522, 195] width 856 height 43
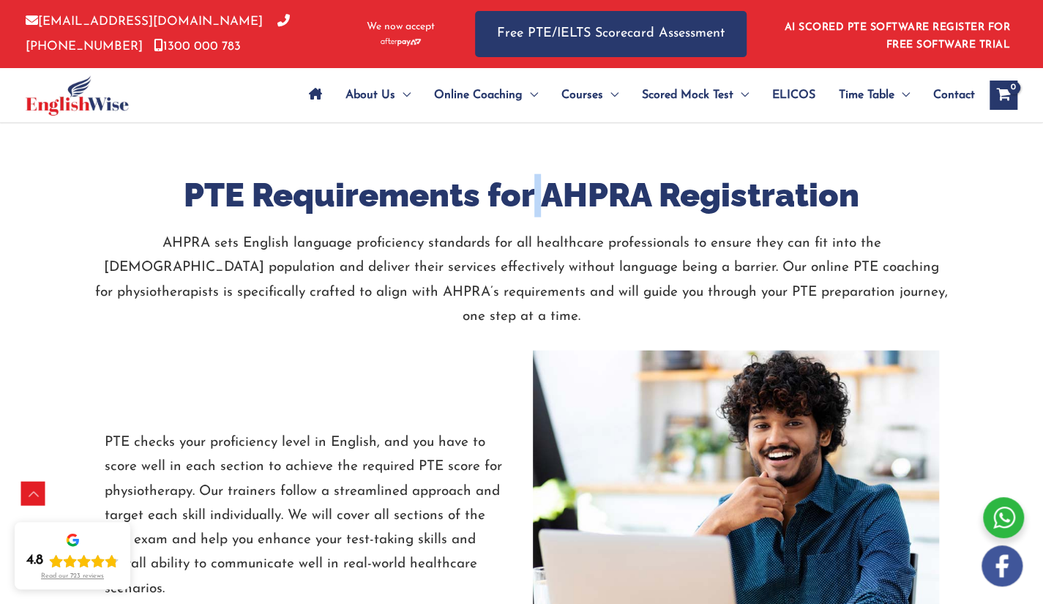
click at [536, 174] on h2 "PTE Requirements for AHPRA Registration" at bounding box center [522, 195] width 856 height 43
click at [602, 355] on img at bounding box center [736, 515] width 406 height 330
click at [636, 269] on p "AHPRA sets English language proficiency standards for all healthcare profession…" at bounding box center [522, 279] width 856 height 97
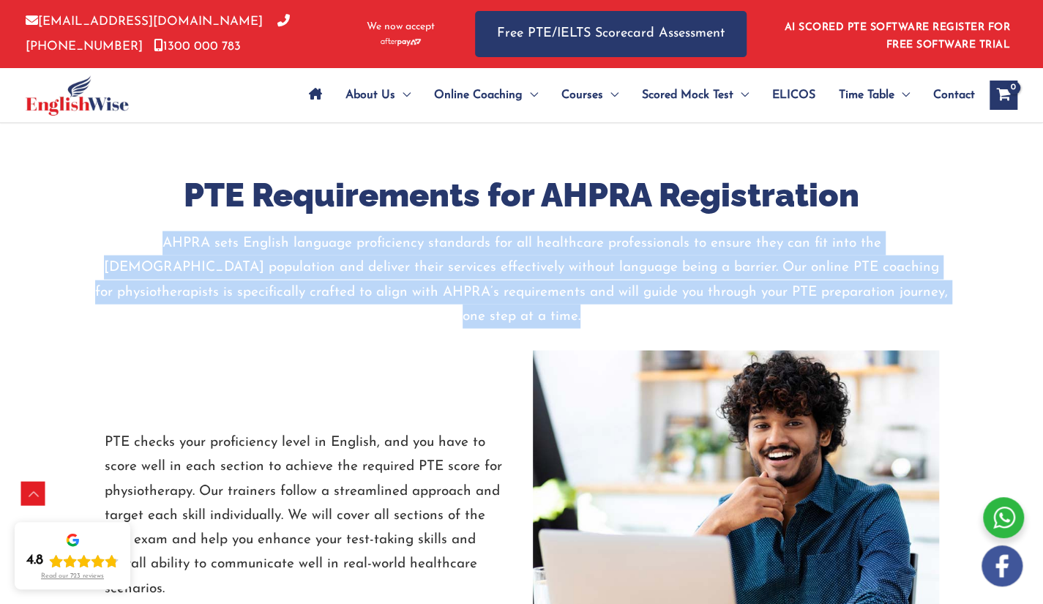
click at [636, 269] on p "AHPRA sets English language proficiency standards for all healthcare profession…" at bounding box center [522, 279] width 856 height 97
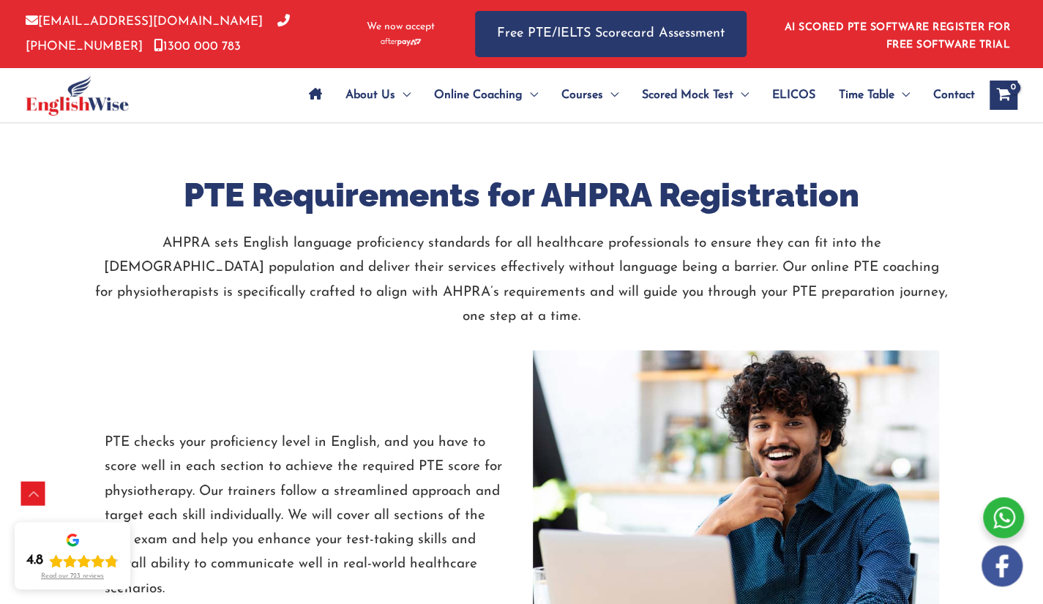
click at [701, 174] on h2 "PTE Requirements for AHPRA Registration" at bounding box center [522, 195] width 856 height 43
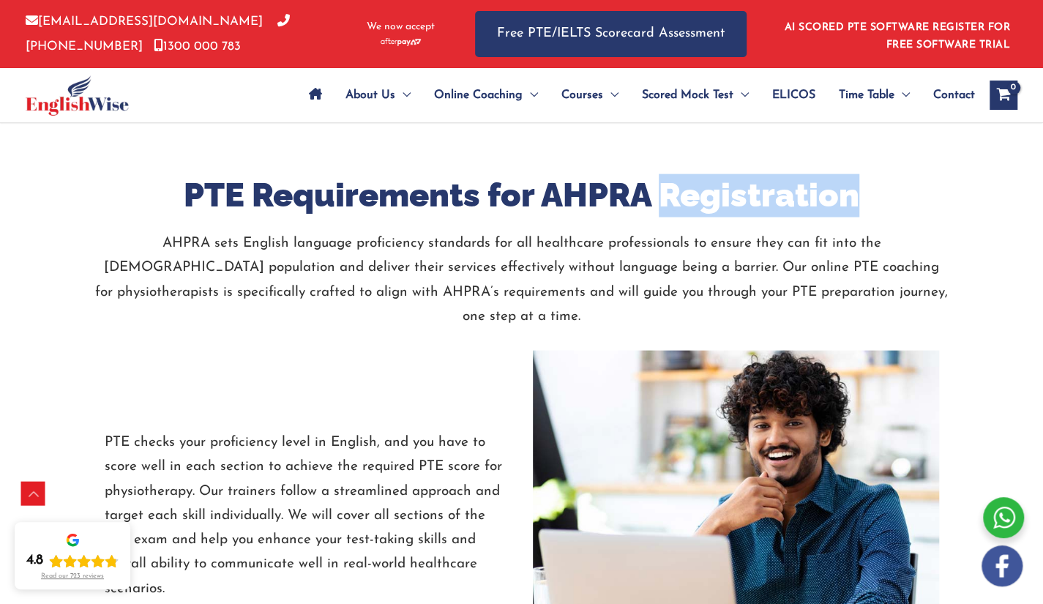
click at [701, 174] on h2 "PTE Requirements for AHPRA Registration" at bounding box center [522, 195] width 856 height 43
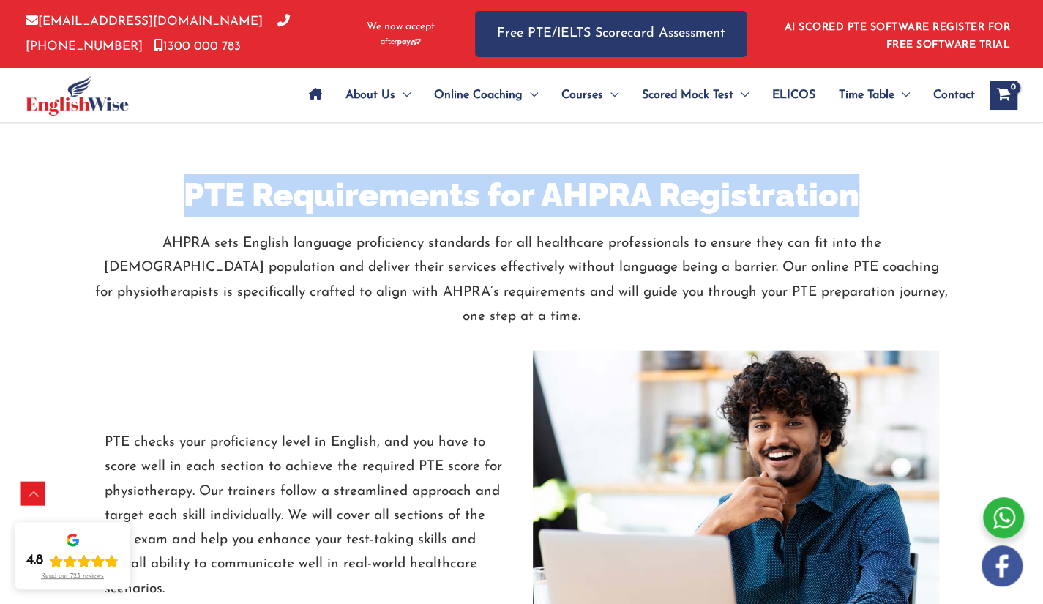
click at [701, 174] on h2 "PTE Requirements for AHPRA Registration" at bounding box center [522, 195] width 856 height 43
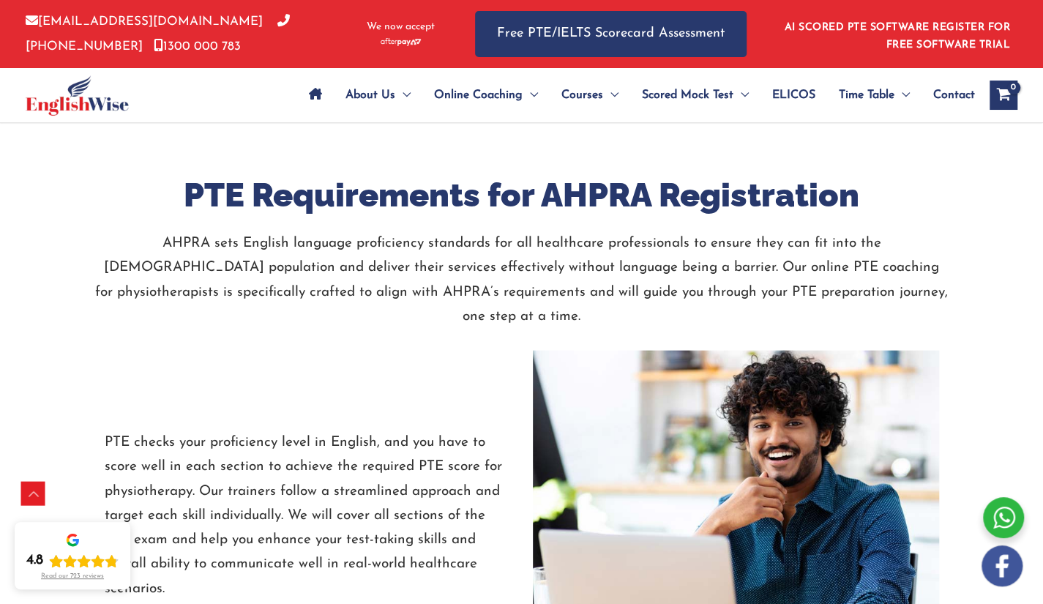
click at [688, 231] on p "AHPRA sets English language proficiency standards for all healthcare profession…" at bounding box center [522, 279] width 856 height 97
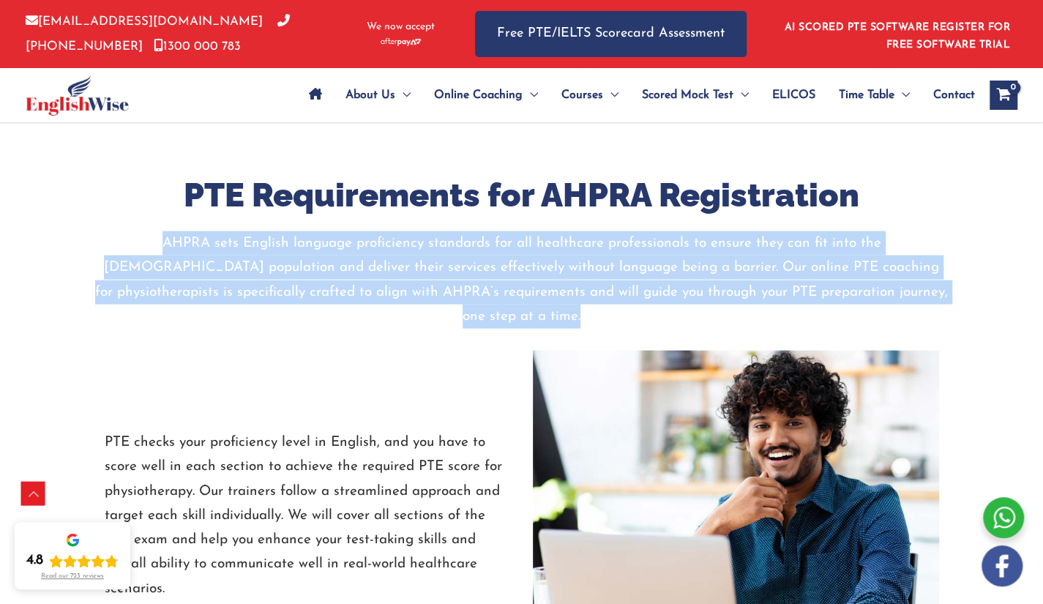
click at [688, 231] on p "AHPRA sets English language proficiency standards for all healthcare profession…" at bounding box center [522, 279] width 856 height 97
